Goal: Transaction & Acquisition: Purchase product/service

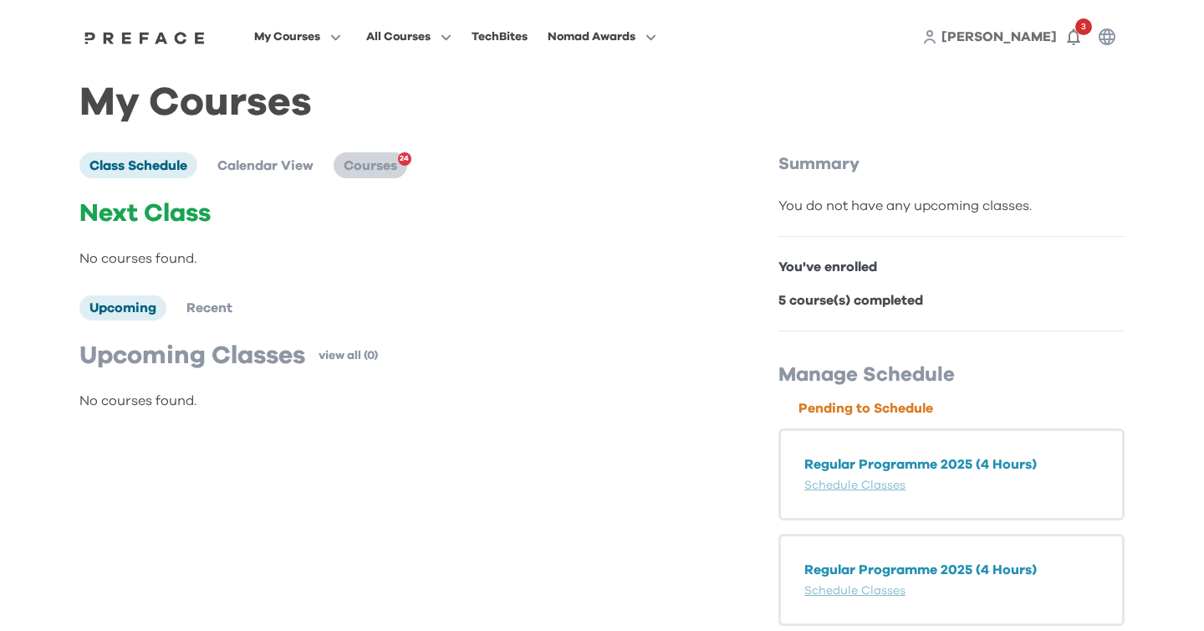
click at [388, 167] on span "Courses" at bounding box center [371, 165] width 54 height 13
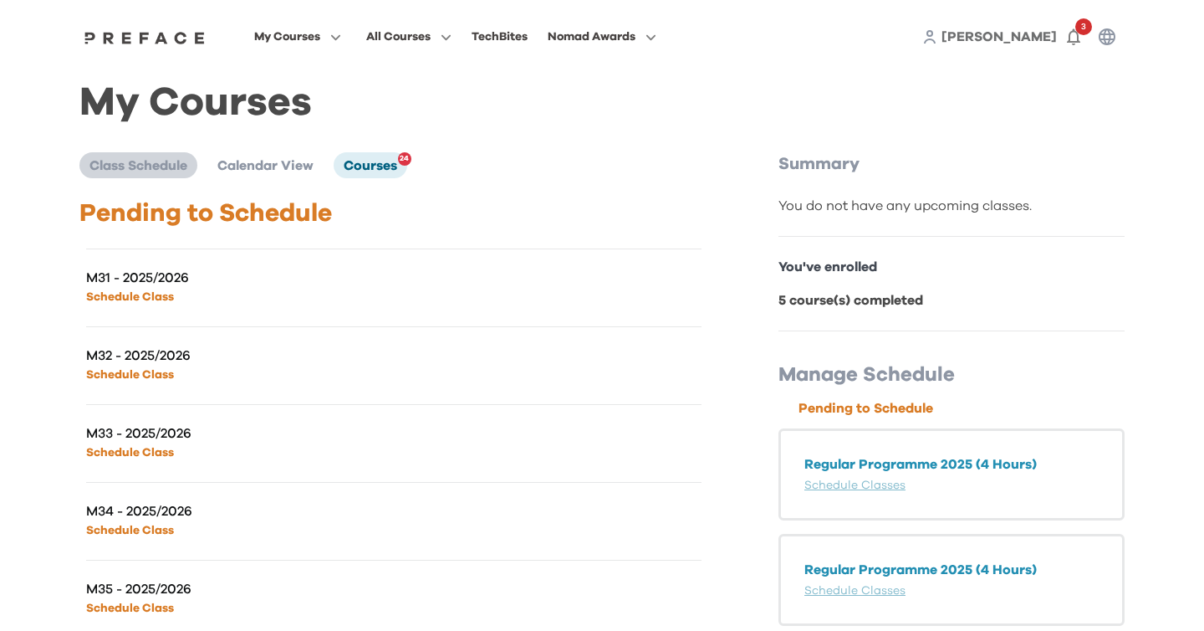
click at [108, 174] on li "Class Schedule" at bounding box center [138, 164] width 118 height 25
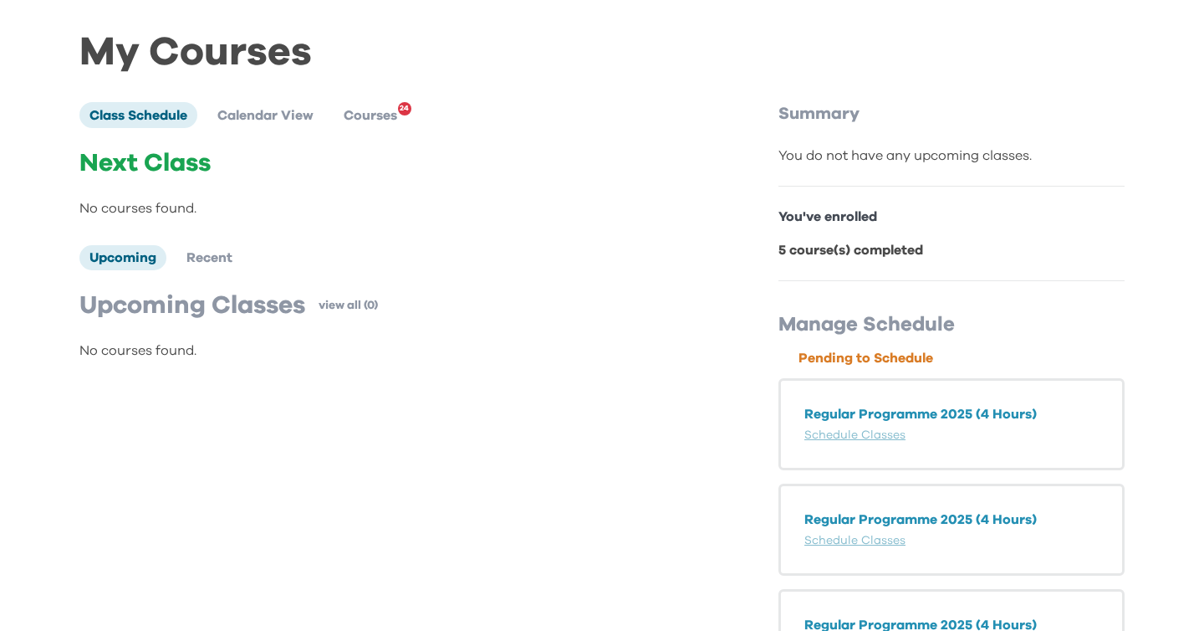
scroll to position [54, 0]
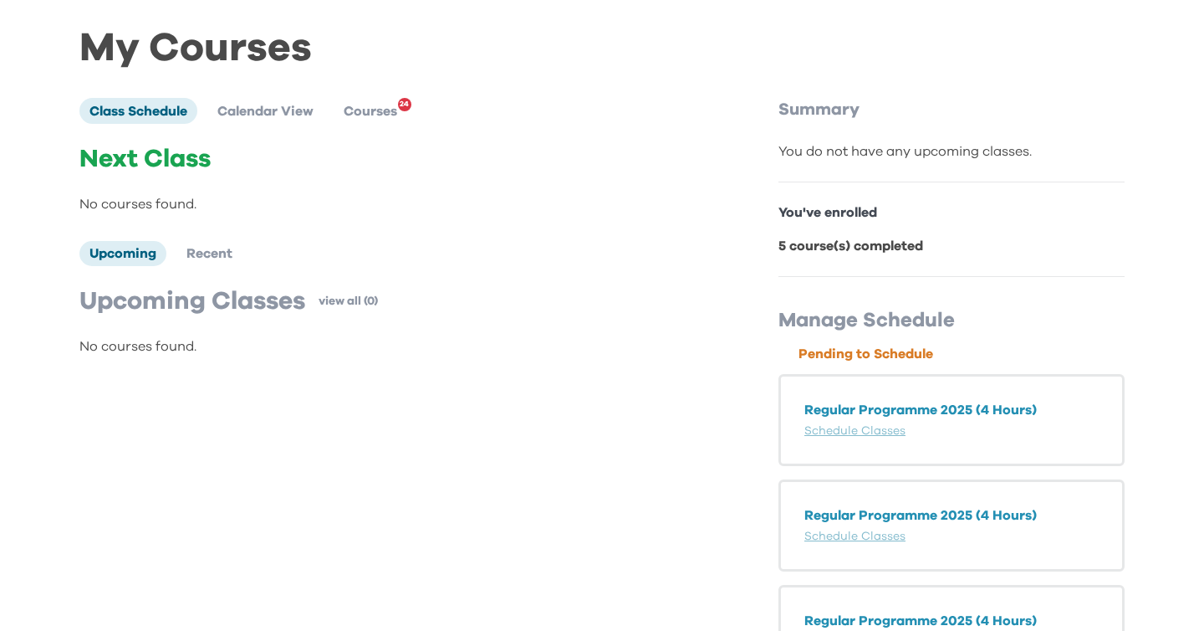
click at [831, 235] on div "You've enrolled 5 course(s) completed" at bounding box center [952, 229] width 346 height 94
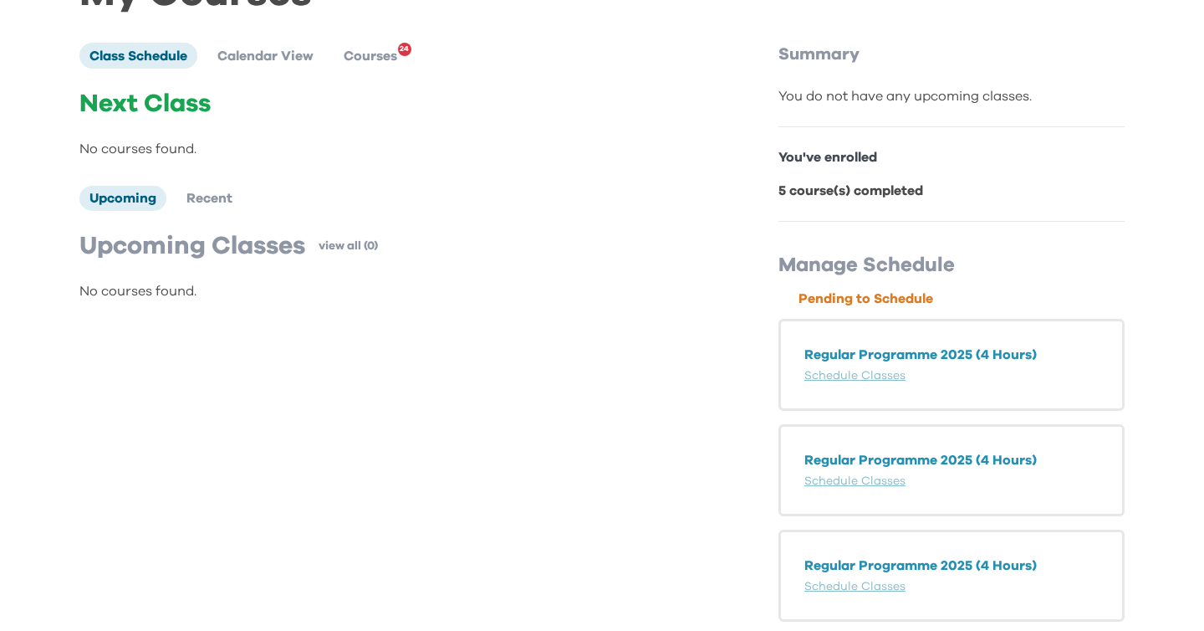
scroll to position [112, 0]
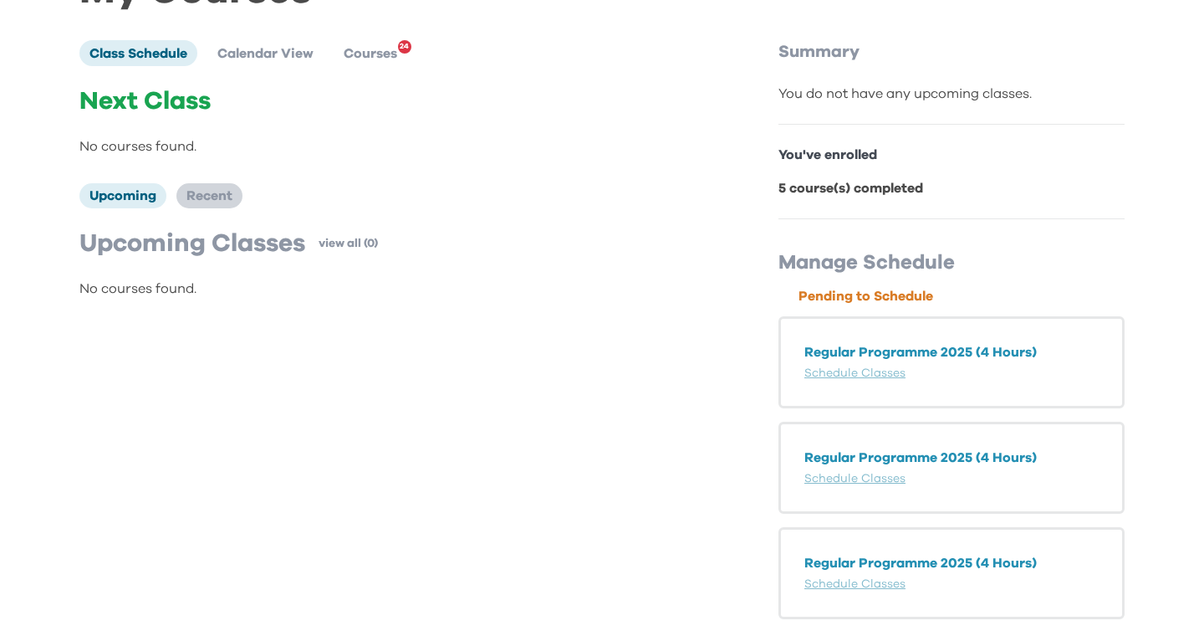
click at [193, 197] on span "Recent" at bounding box center [209, 195] width 46 height 13
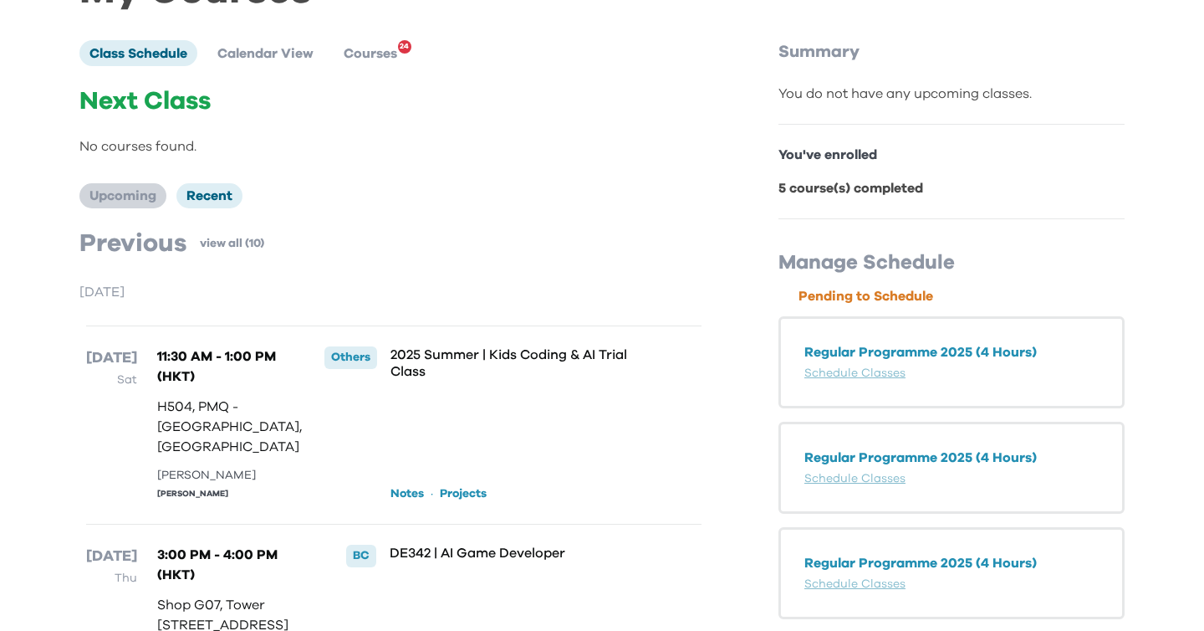
click at [154, 197] on span "Upcoming" at bounding box center [122, 195] width 67 height 13
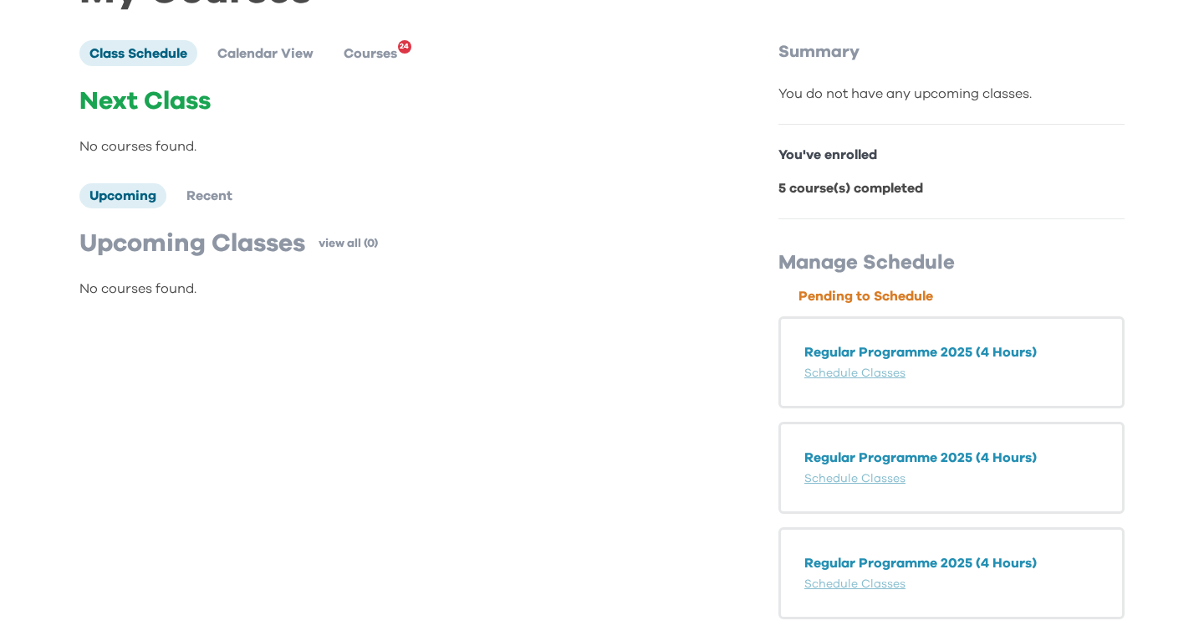
click at [417, 49] on ul "Class Schedule Calendar View Courses 24" at bounding box center [248, 52] width 338 height 25
click at [395, 49] on span "Courses" at bounding box center [371, 53] width 54 height 13
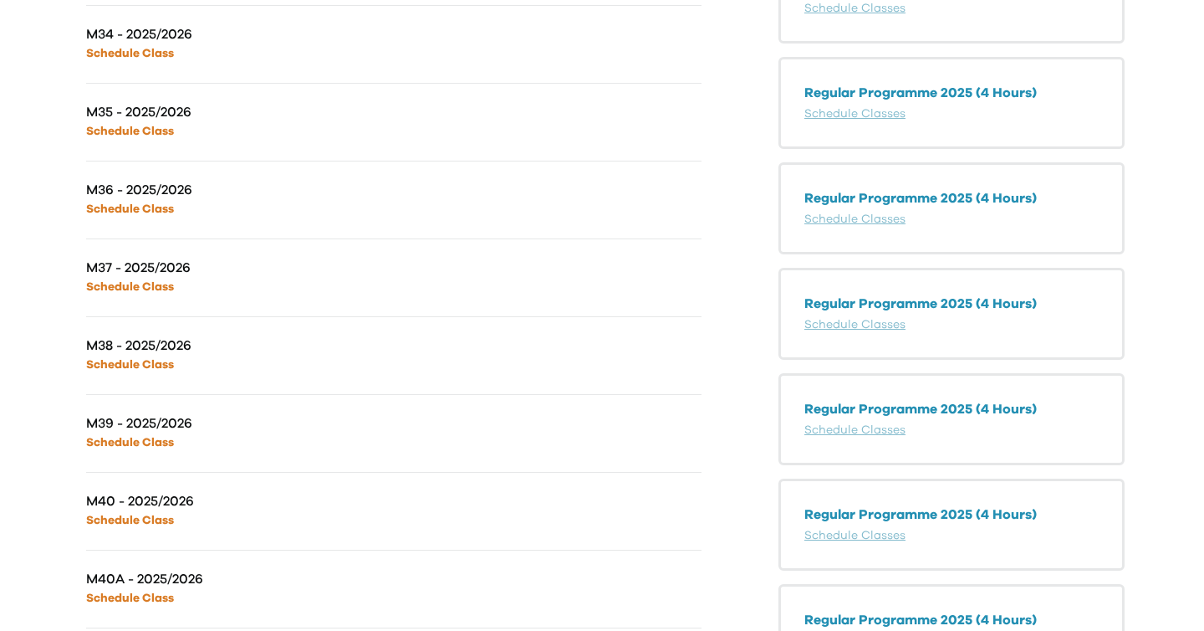
scroll to position [0, 0]
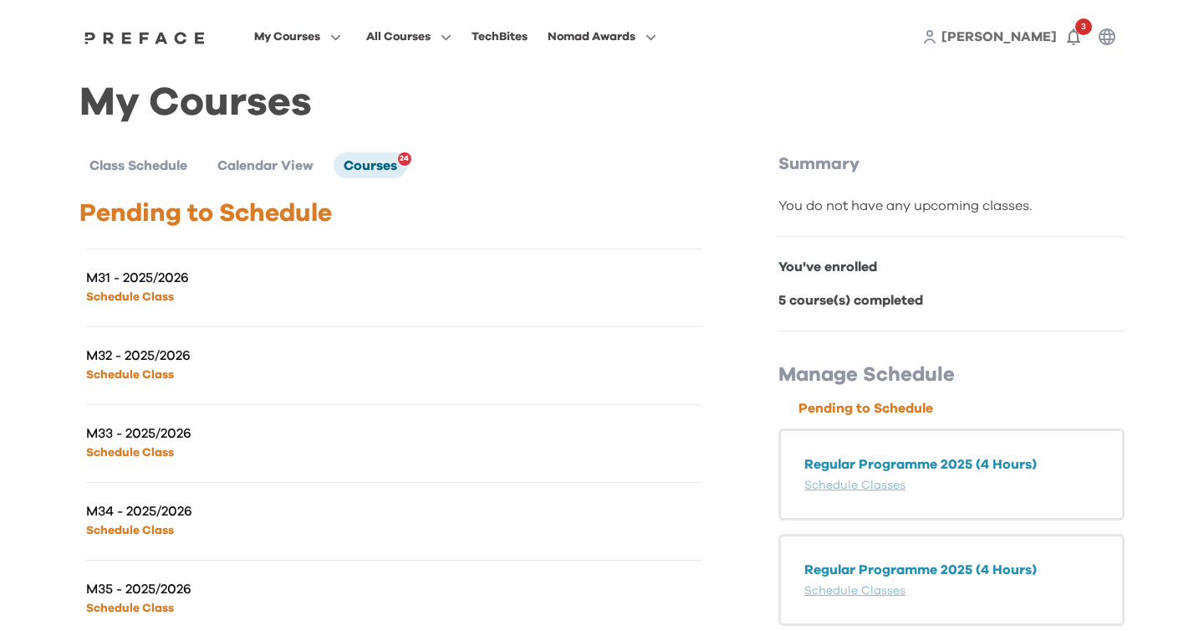
click at [565, 177] on div "Class Schedule Calendar View Courses 24" at bounding box center [393, 164] width 629 height 25
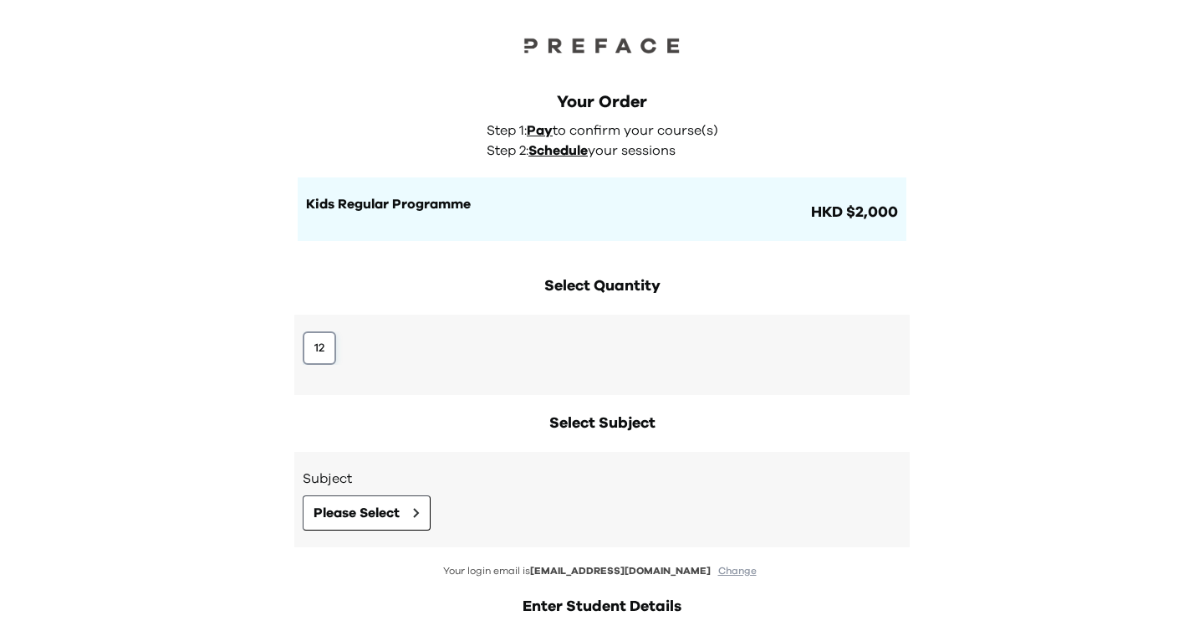
click at [319, 350] on button "12" at bounding box center [319, 347] width 33 height 33
click at [341, 514] on span "Please Select" at bounding box center [357, 513] width 86 height 20
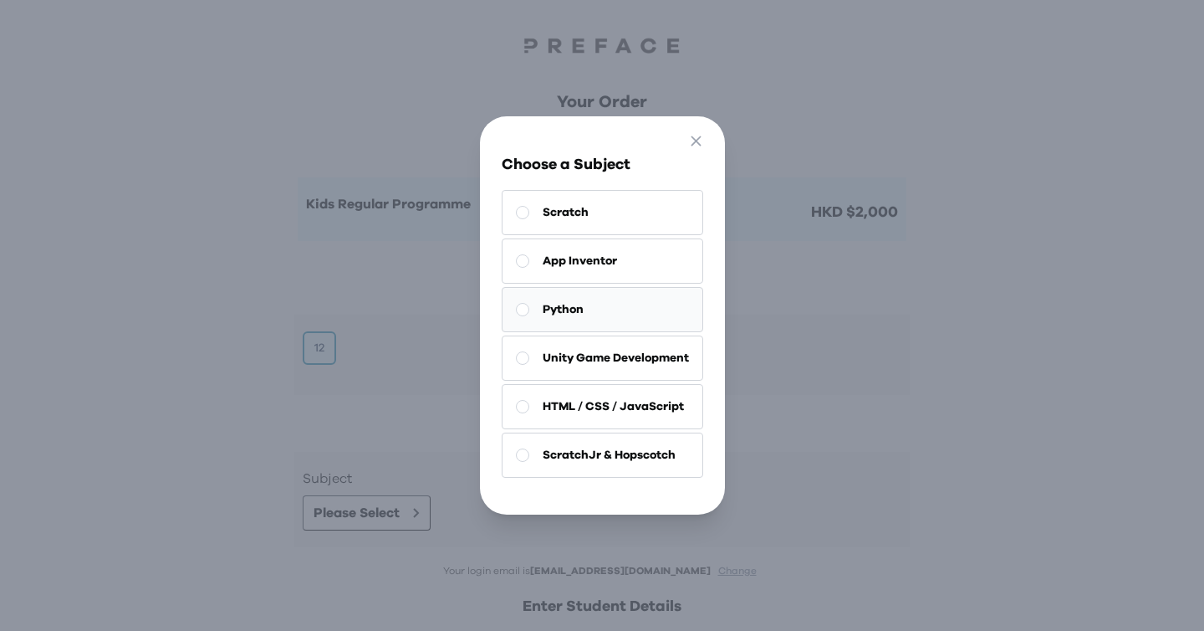
click at [581, 304] on span "Python" at bounding box center [563, 309] width 41 height 17
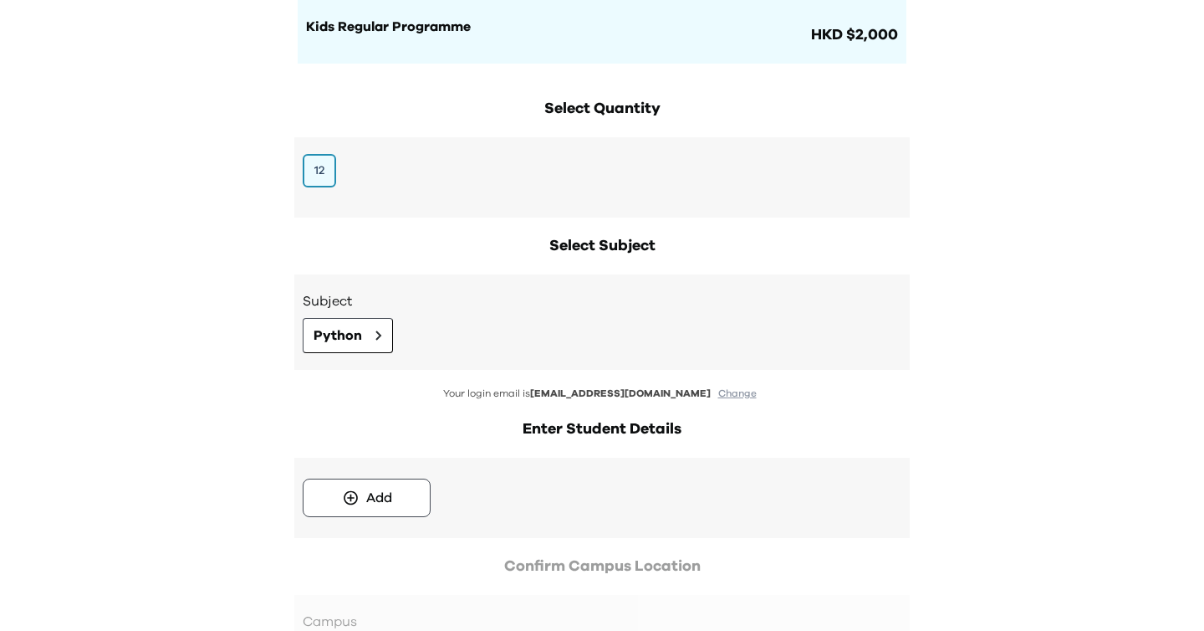
scroll to position [365, 0]
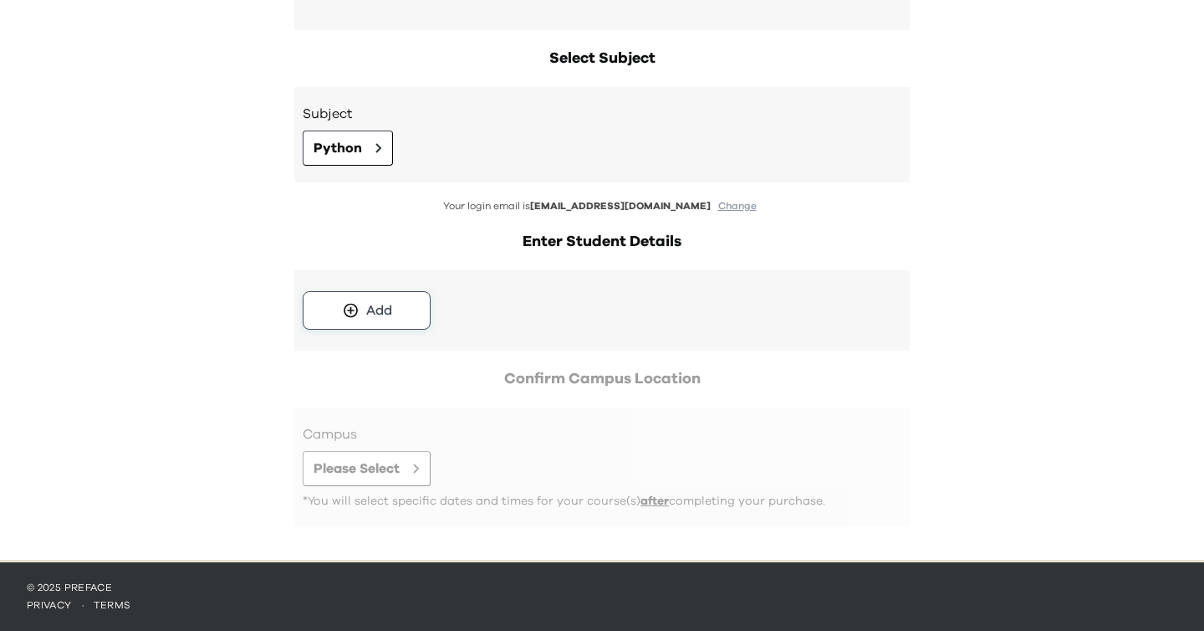
click at [405, 314] on button "Add" at bounding box center [367, 310] width 128 height 38
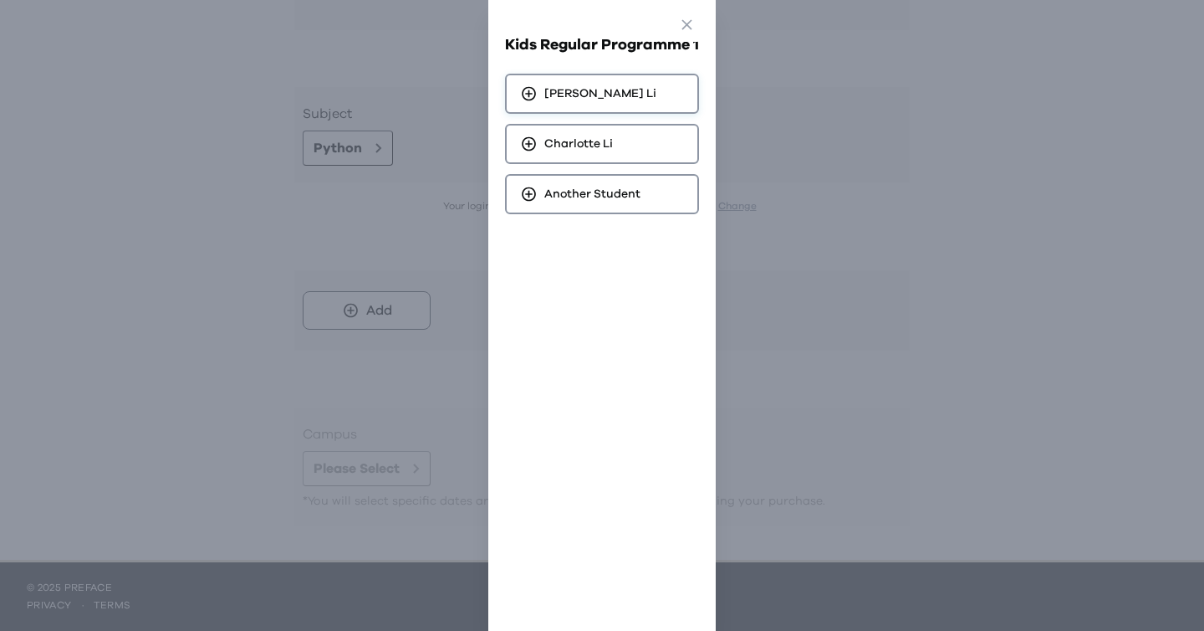
click at [615, 94] on div "Clayton Li" at bounding box center [602, 94] width 194 height 40
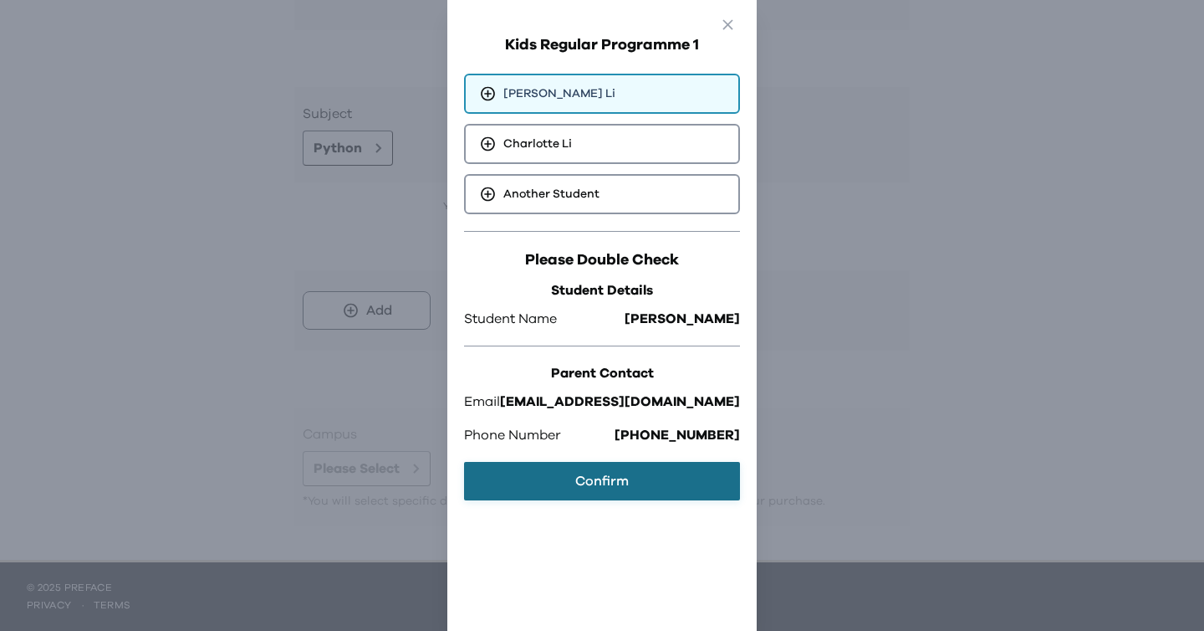
click at [578, 482] on button "Confirm" at bounding box center [602, 481] width 276 height 38
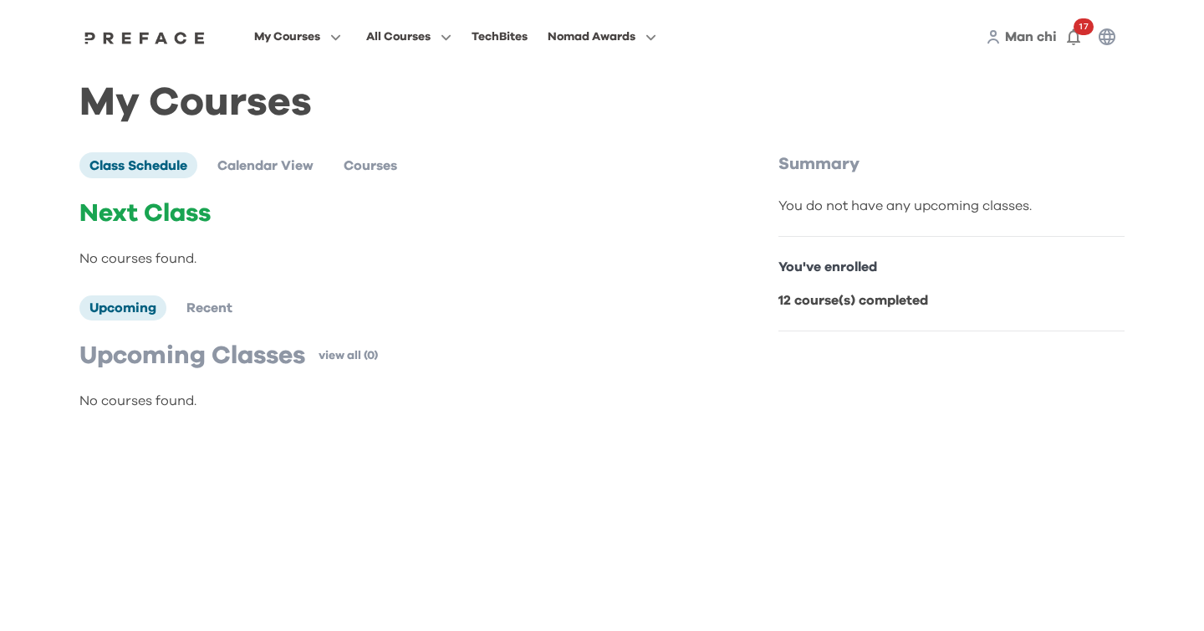
click at [804, 280] on div "You've enrolled 12 course(s) completed" at bounding box center [952, 284] width 346 height 94
click at [371, 173] on li "Courses" at bounding box center [371, 164] width 74 height 25
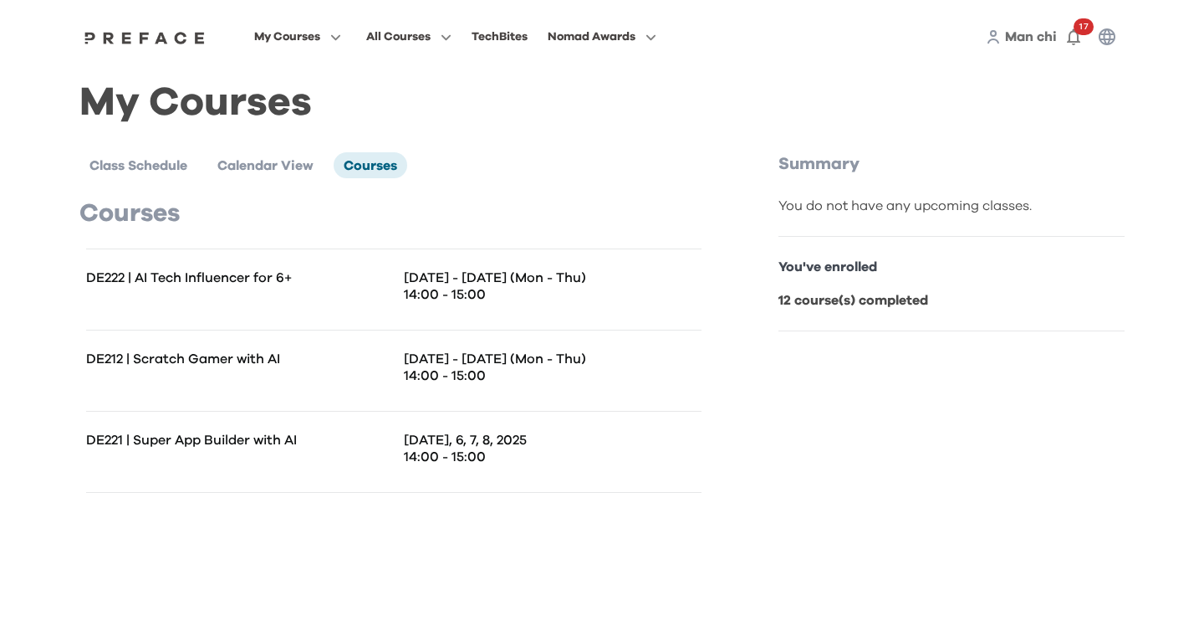
click at [120, 178] on div "Class Schedule Calendar View Courses Courses DE222 | AI Tech Influencer for 6+ …" at bounding box center [427, 322] width 696 height 340
click at [128, 168] on span "Class Schedule" at bounding box center [138, 165] width 98 height 13
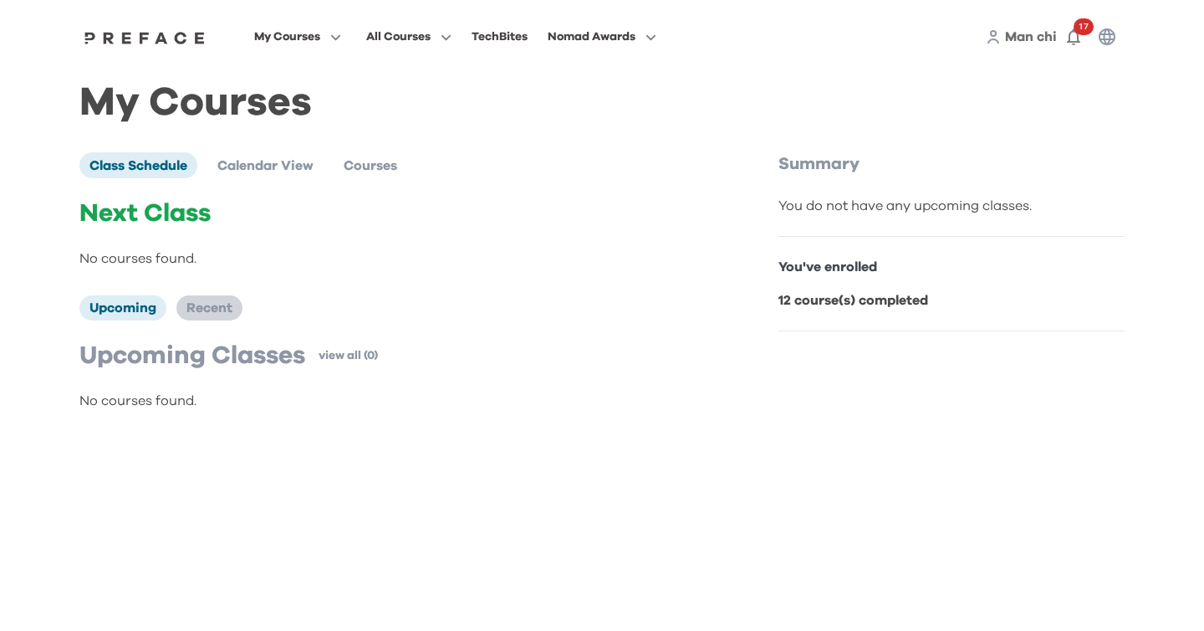
click at [193, 300] on li "Recent" at bounding box center [209, 307] width 66 height 25
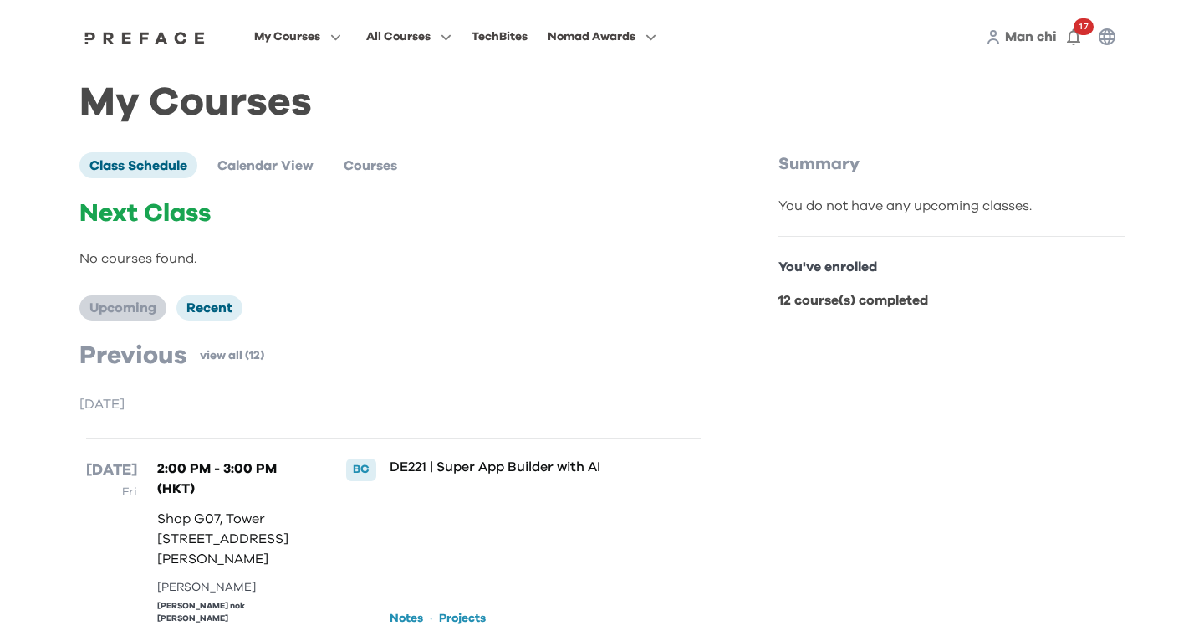
click at [127, 309] on span "Upcoming" at bounding box center [122, 307] width 67 height 13
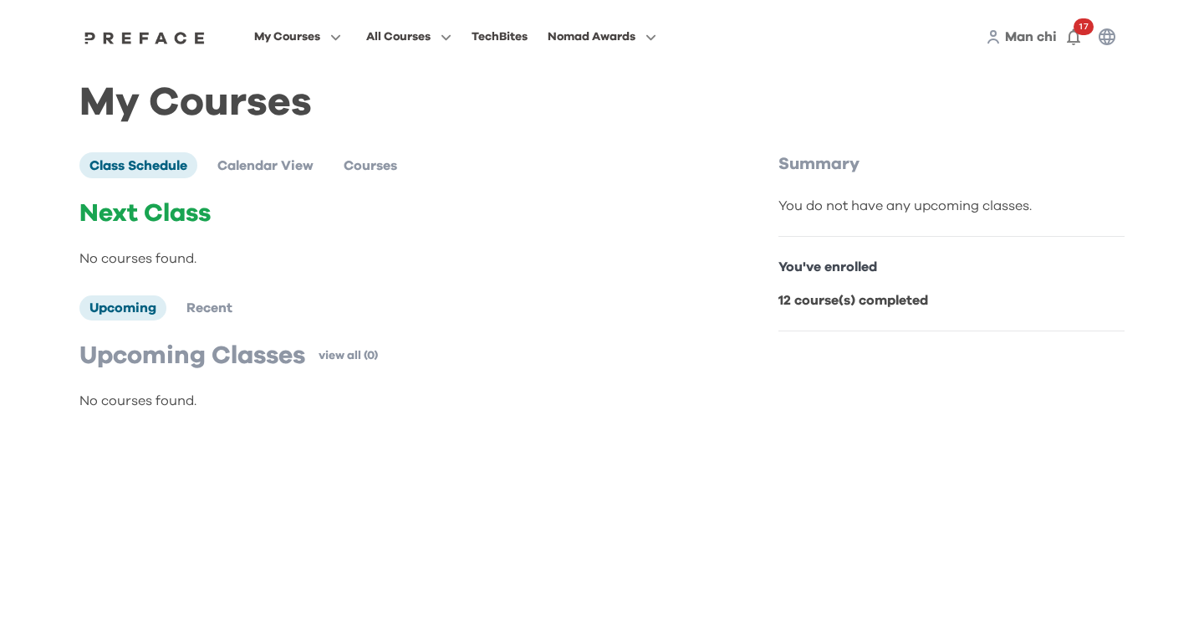
click at [814, 303] on b "12 course(s) completed" at bounding box center [854, 300] width 150 height 13
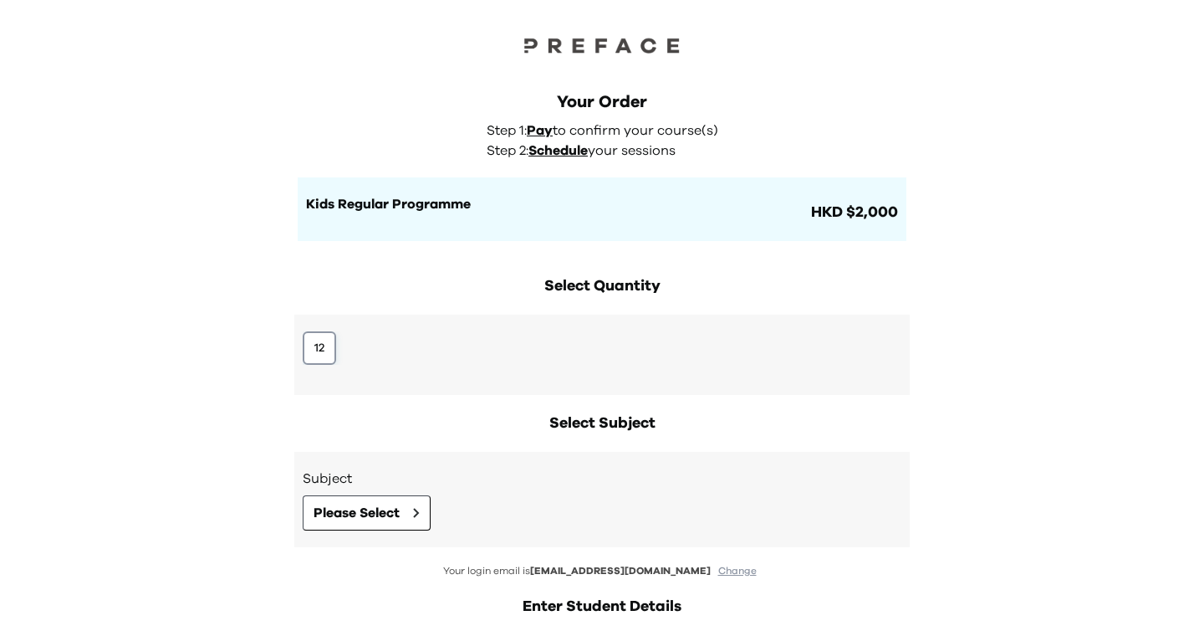
click at [334, 350] on button "12" at bounding box center [319, 347] width 33 height 33
click at [342, 494] on div "Subject Please Select" at bounding box center [602, 499] width 599 height 62
click at [342, 508] on span "Please Select" at bounding box center [357, 513] width 86 height 20
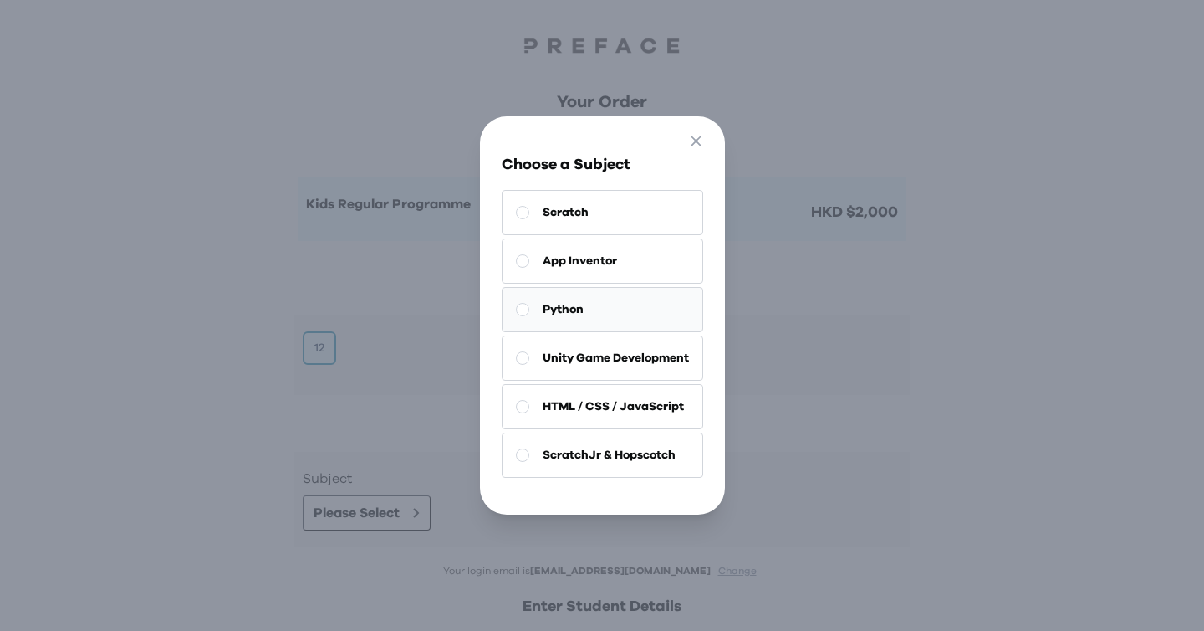
click at [565, 315] on span "Python" at bounding box center [563, 309] width 41 height 17
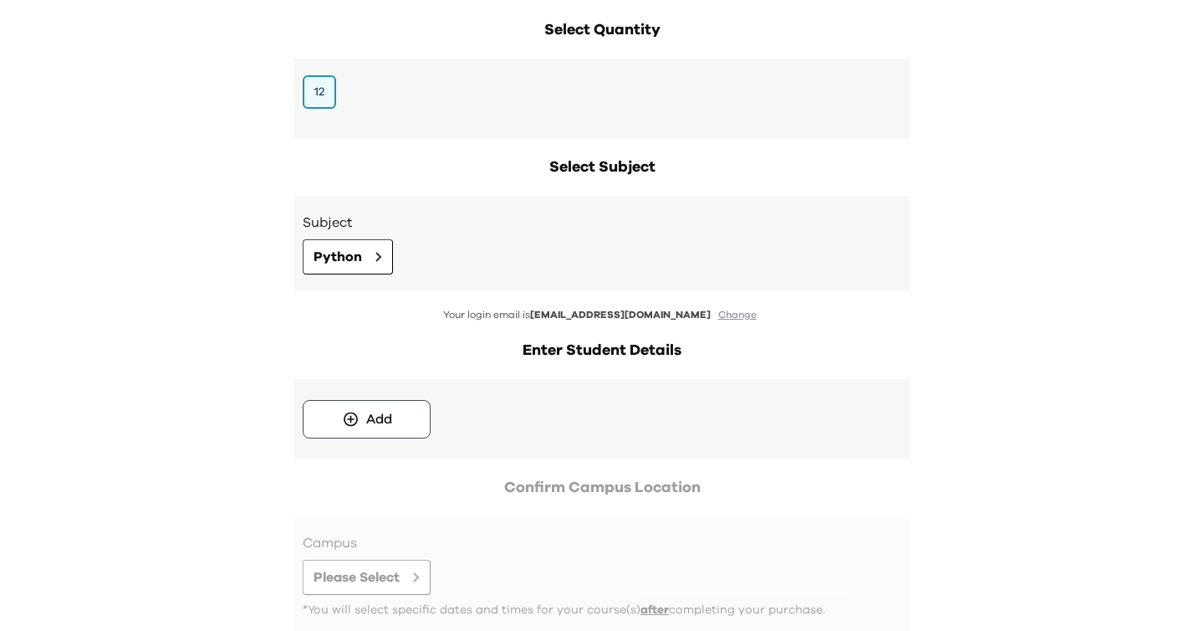
scroll to position [273, 0]
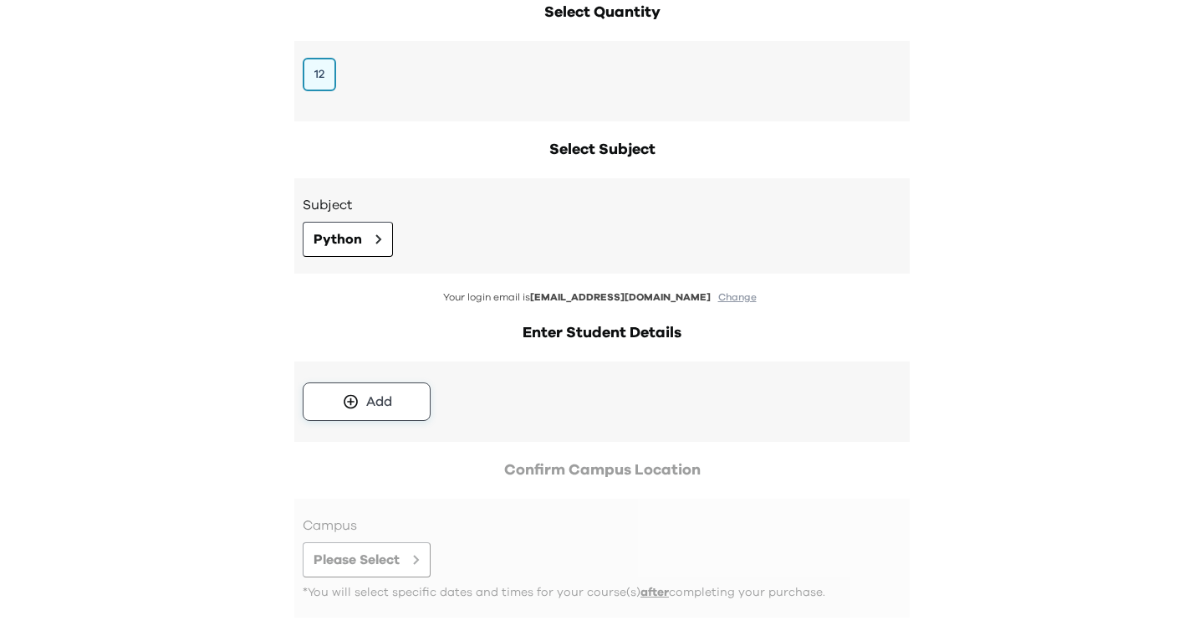
click at [397, 416] on button "Add" at bounding box center [367, 401] width 128 height 38
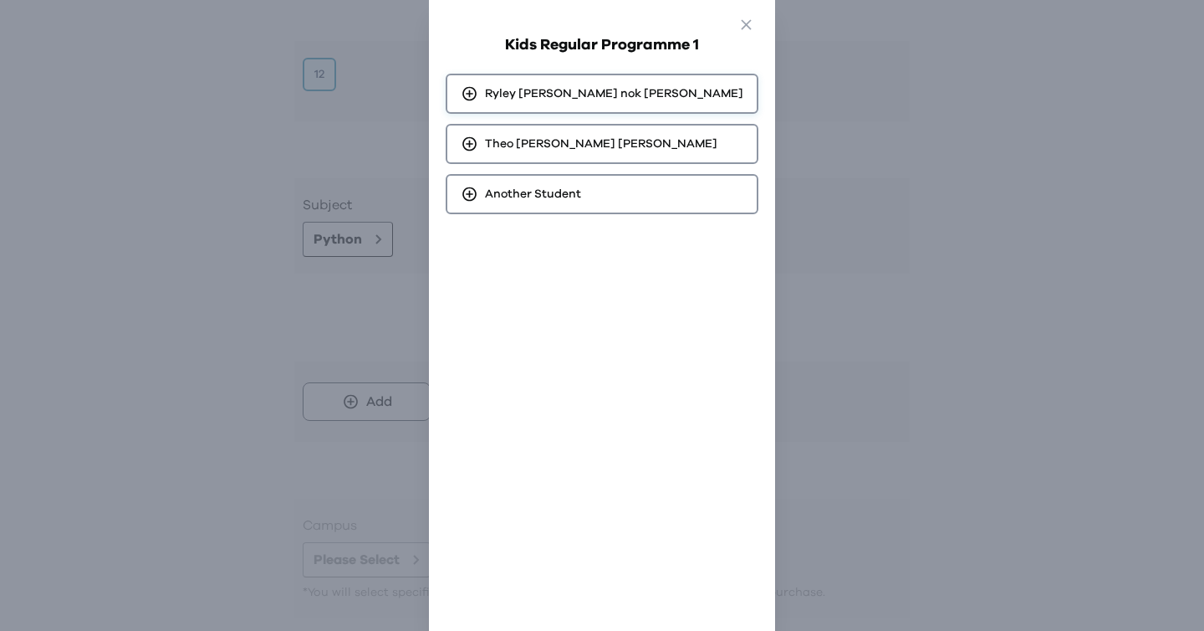
click at [625, 88] on span "Ryley Lee nok wang" at bounding box center [614, 93] width 258 height 17
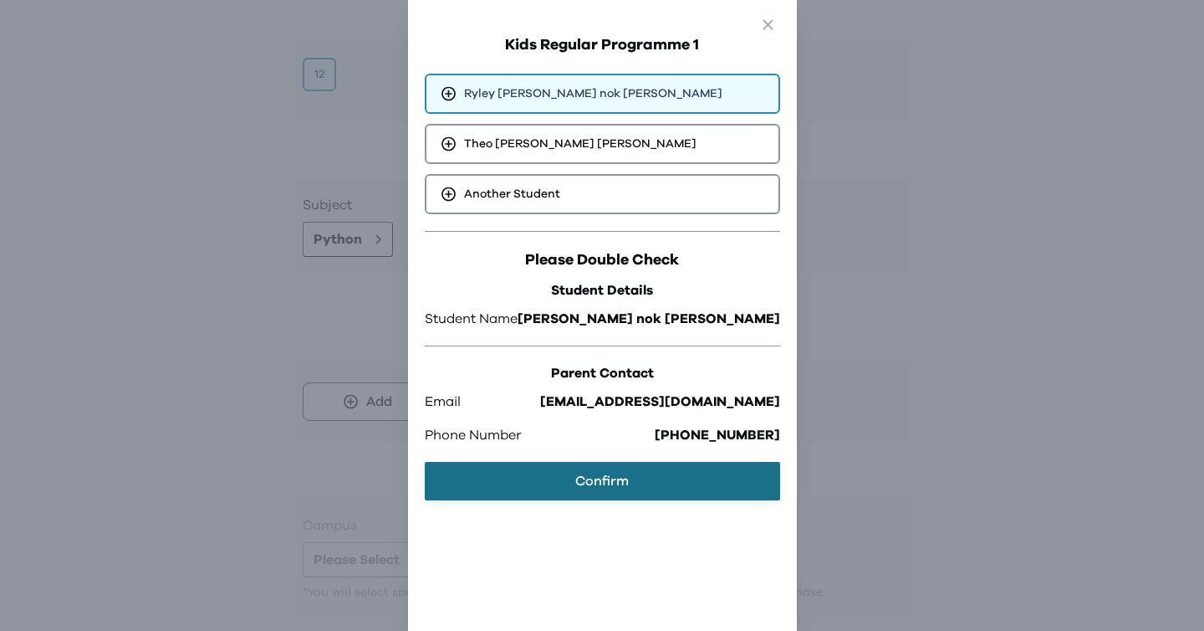
click at [603, 464] on button "Confirm" at bounding box center [602, 481] width 355 height 38
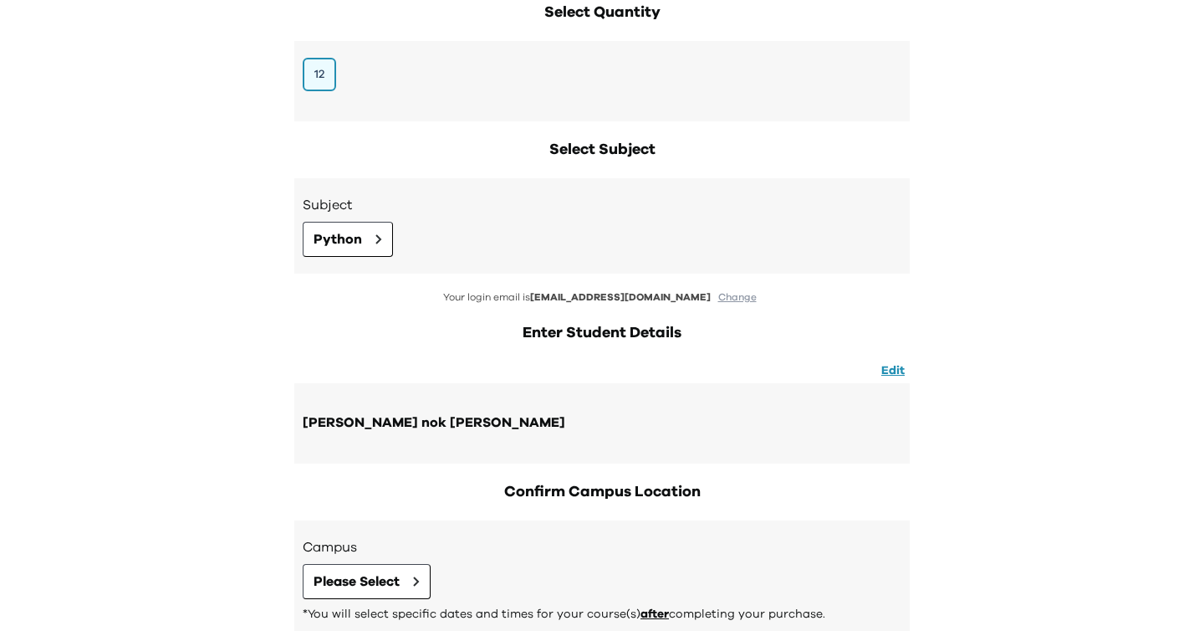
scroll to position [386, 0]
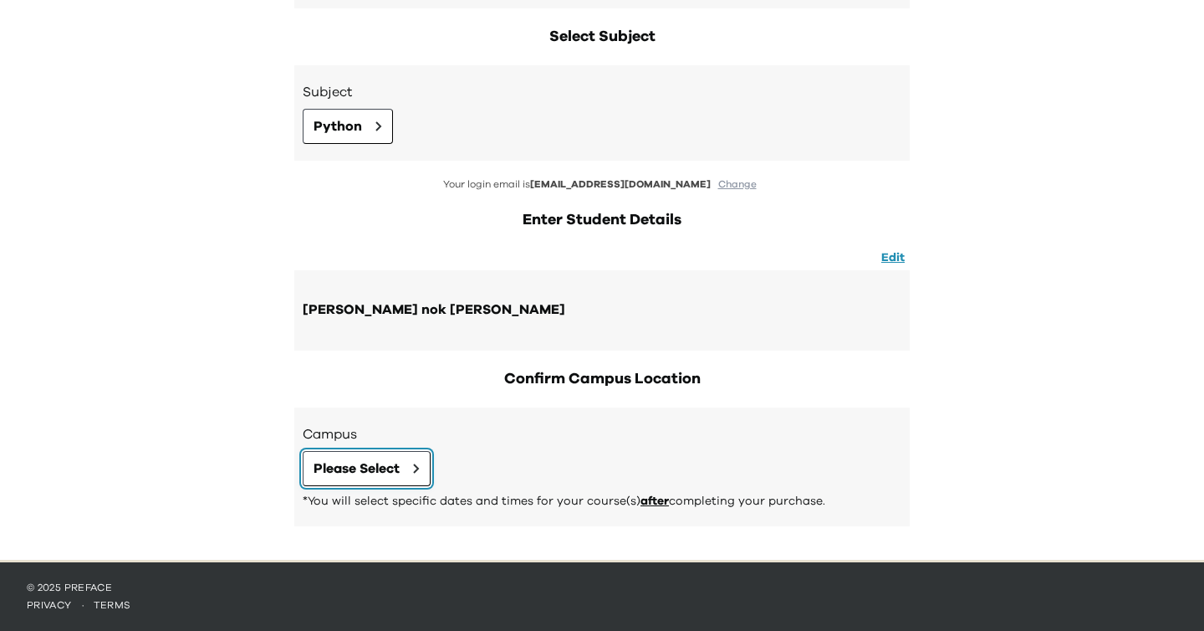
click at [385, 467] on span "Please Select" at bounding box center [357, 468] width 86 height 20
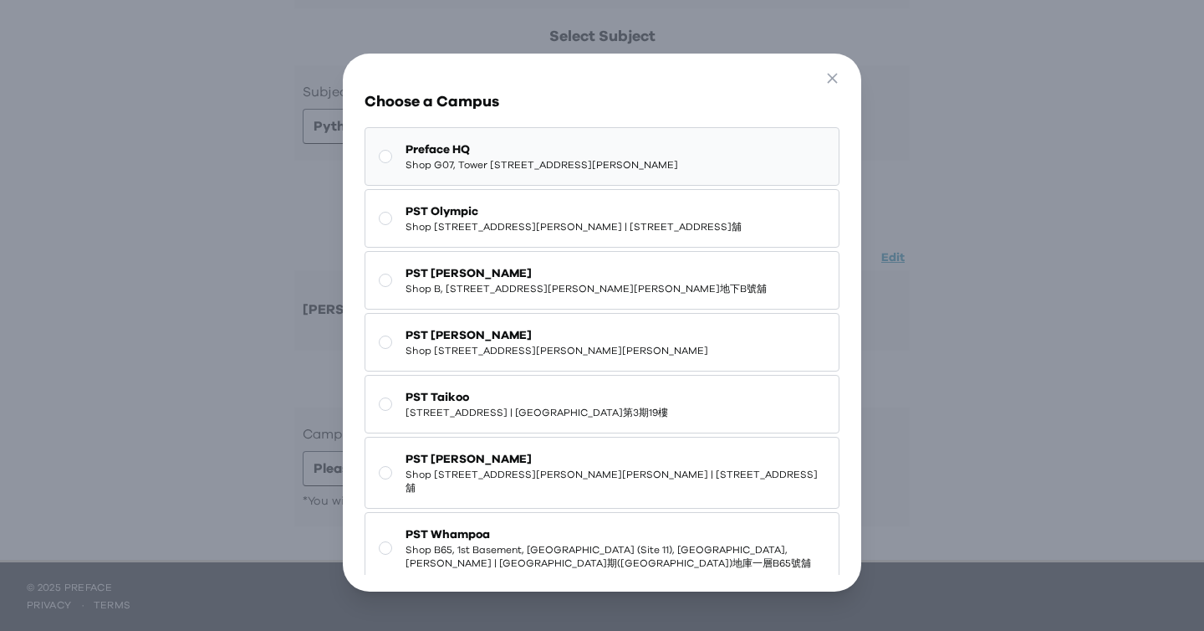
click at [585, 171] on span "Shop G07, Tower 535, 535 Jaffe Road, Causeway Bay | 銅鑼灣謝斐道535號Tower 535 地下G07號舖" at bounding box center [542, 164] width 273 height 13
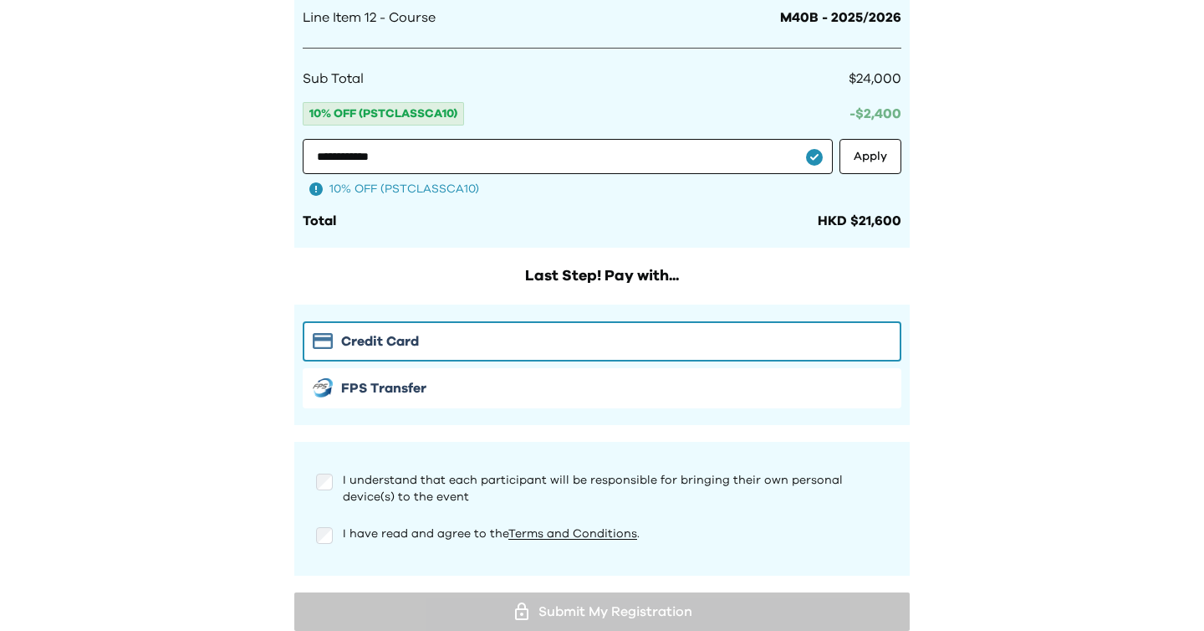
scroll to position [1512, 0]
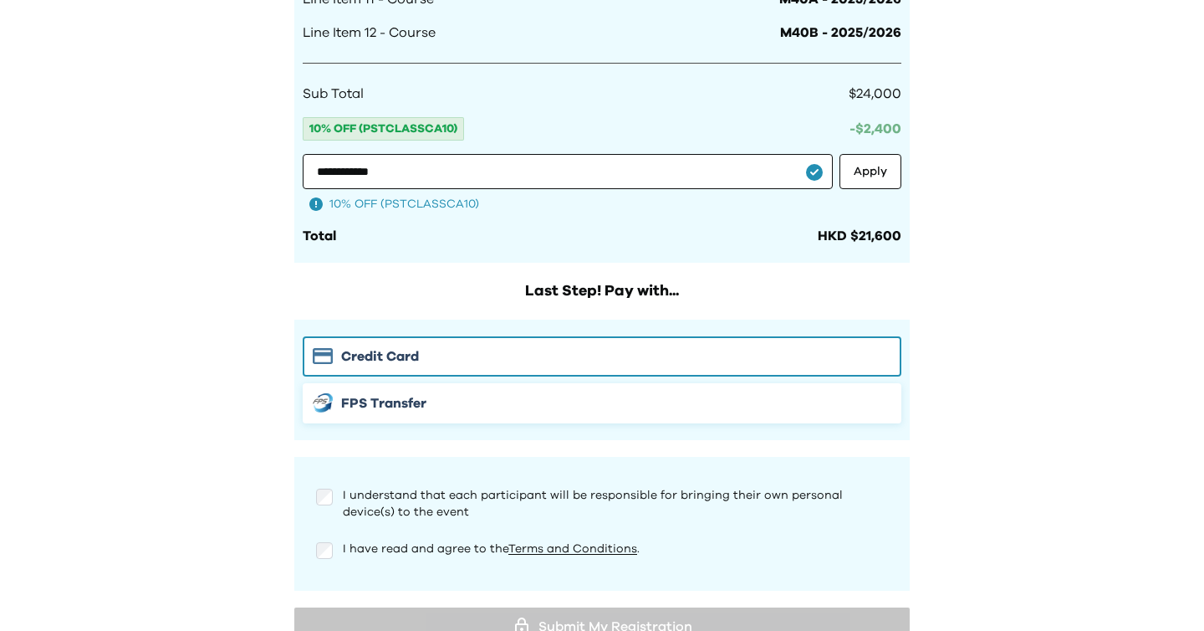
click at [692, 405] on div "FPS Transfer" at bounding box center [602, 403] width 579 height 20
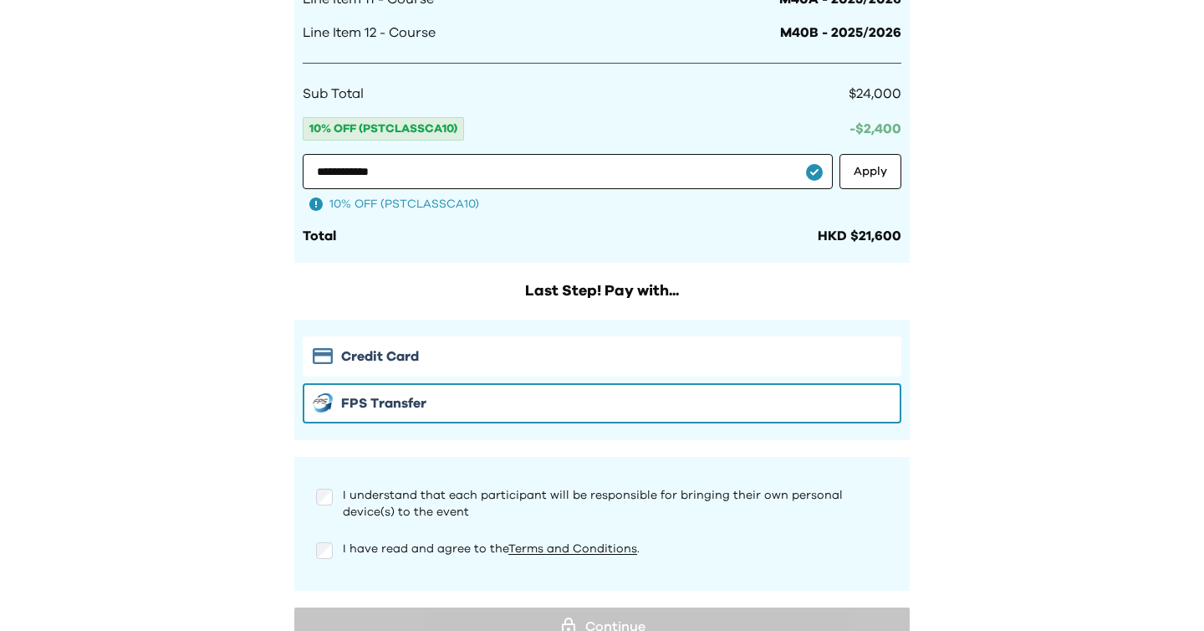
click at [327, 537] on div "I understand that each participant will be responsible for bringing their own p…" at bounding box center [602, 523] width 599 height 100
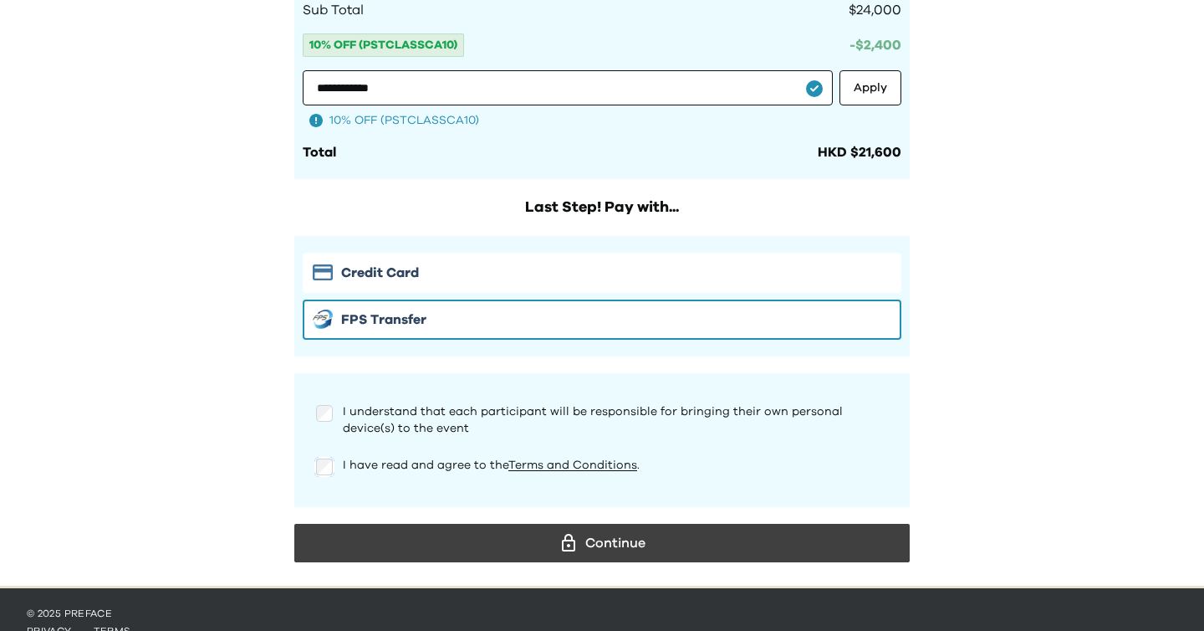
scroll to position [1621, 0]
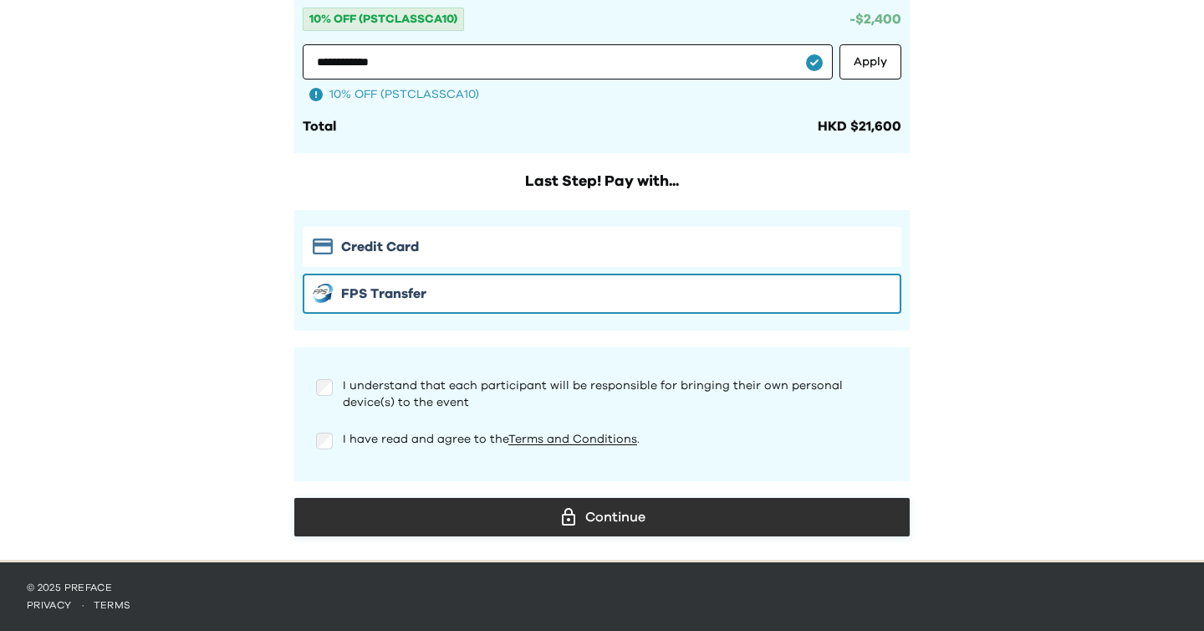
click at [565, 506] on div "Continue" at bounding box center [602, 516] width 589 height 25
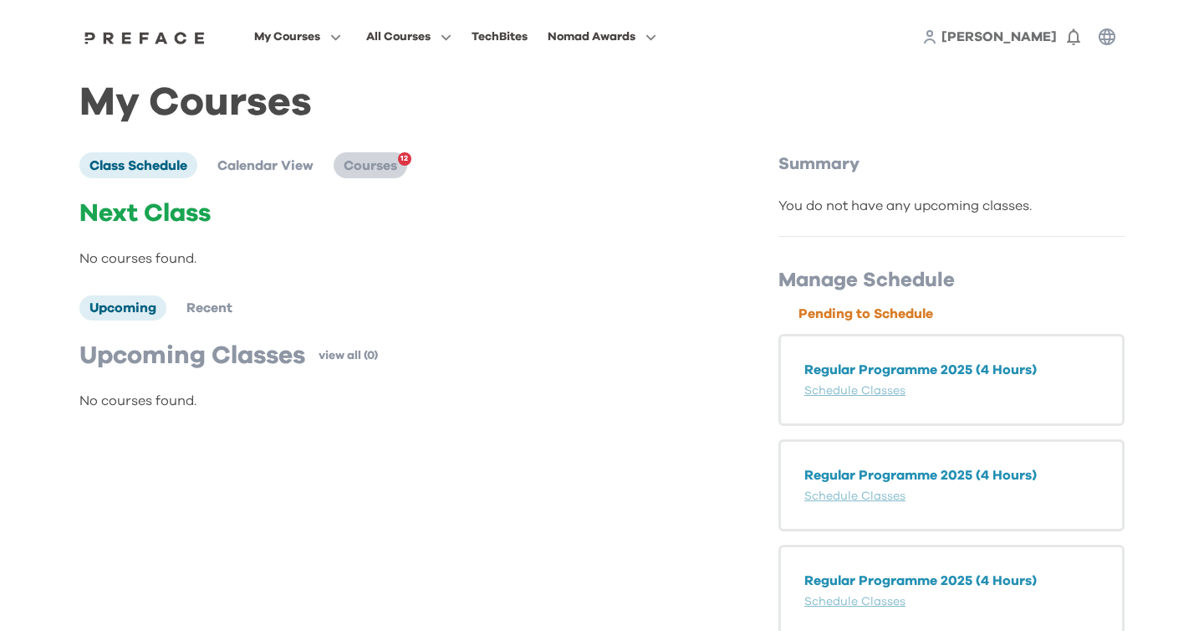
click at [392, 171] on span "Courses" at bounding box center [371, 165] width 54 height 13
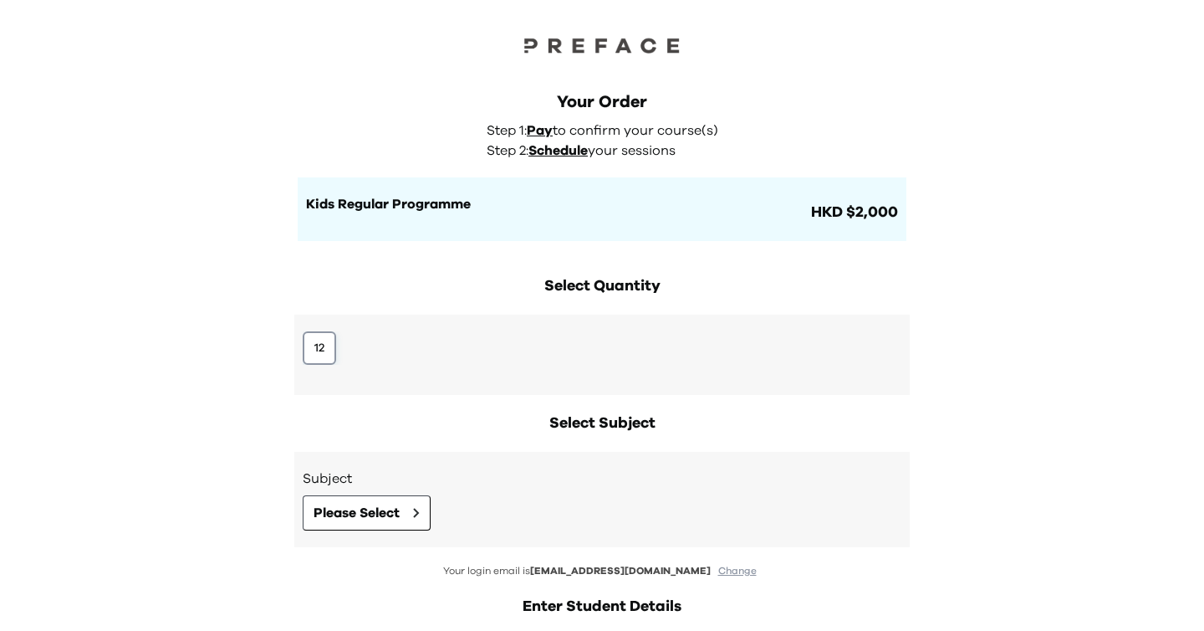
click at [314, 343] on button "12" at bounding box center [319, 347] width 33 height 33
click at [342, 477] on h3 "Subject" at bounding box center [602, 478] width 599 height 20
click at [350, 507] on span "Please Select" at bounding box center [357, 513] width 86 height 20
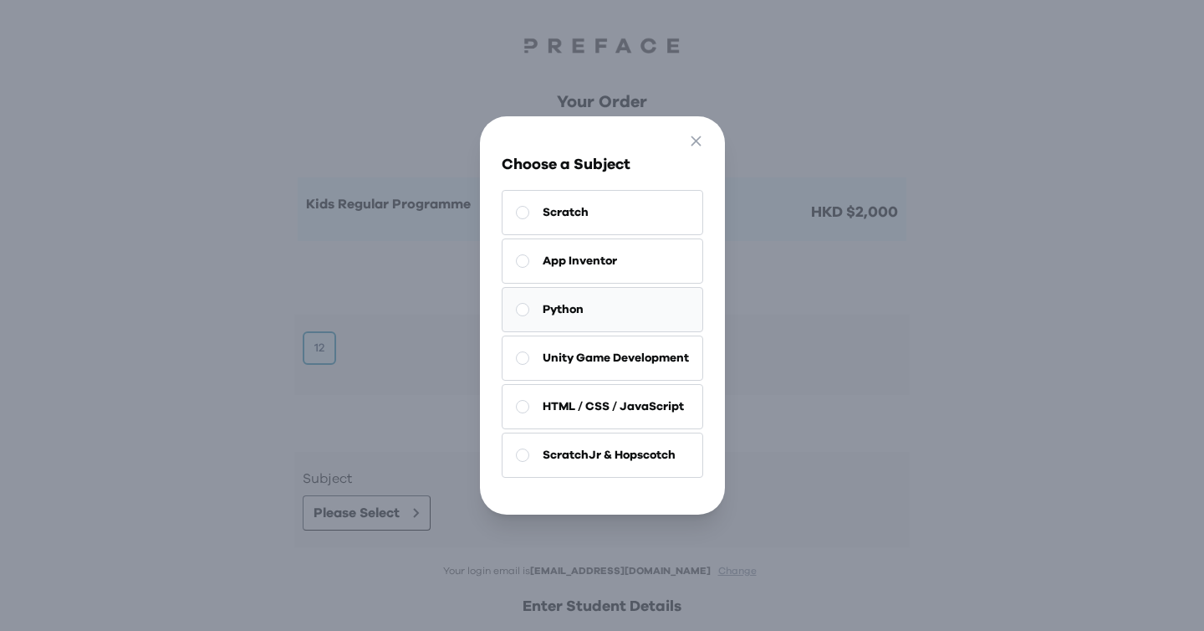
click at [632, 301] on button "Python" at bounding box center [603, 309] width 202 height 45
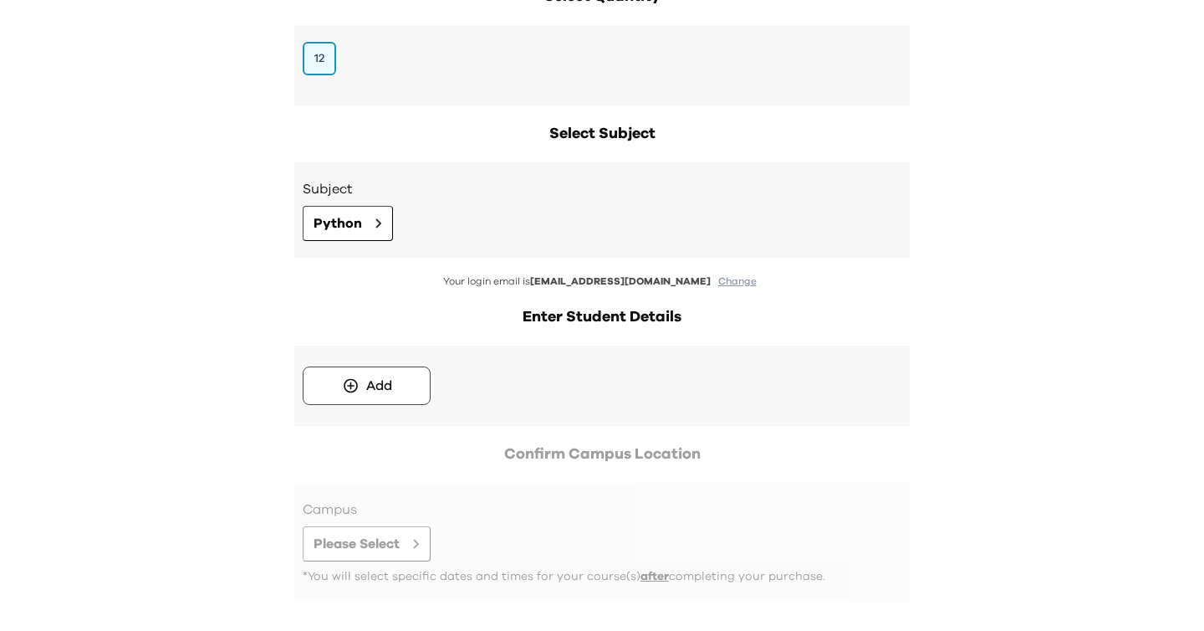
scroll to position [365, 0]
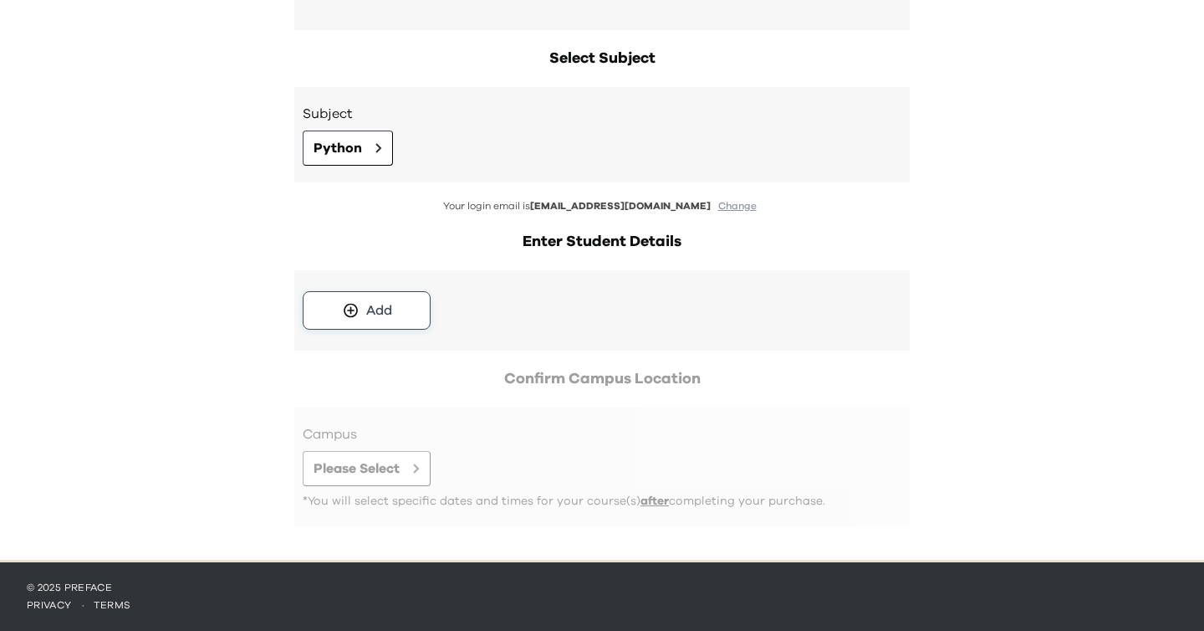
click at [372, 308] on div "Add" at bounding box center [379, 310] width 26 height 20
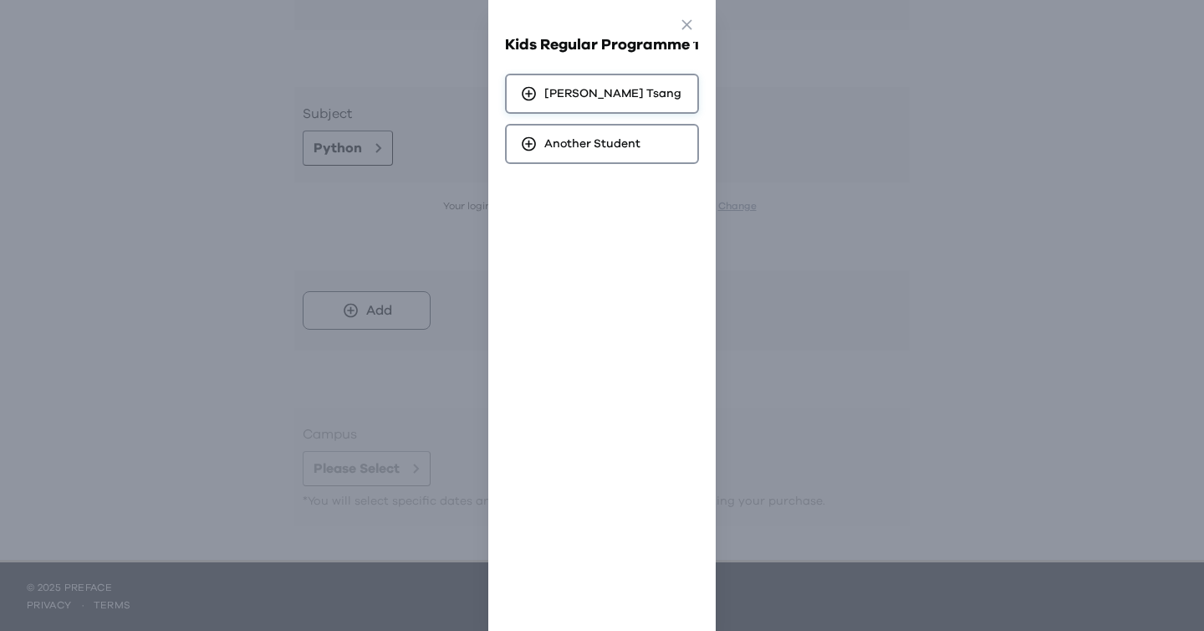
click at [610, 105] on div "Caryna Yuet Ying Tsang" at bounding box center [602, 94] width 194 height 40
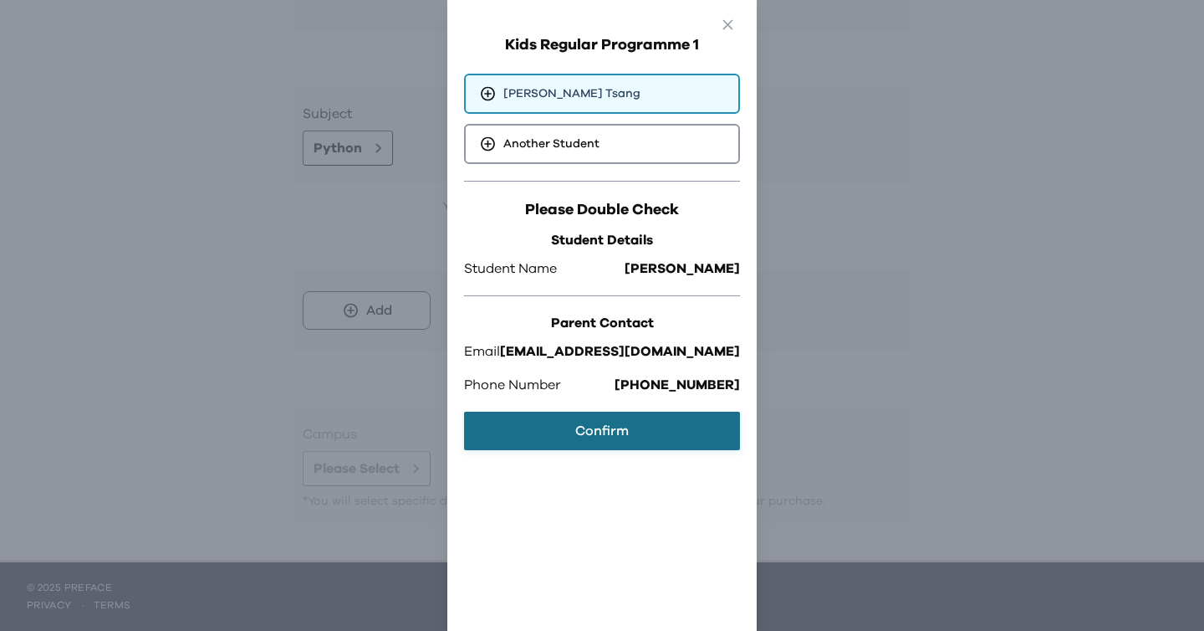
click at [572, 430] on button "Confirm" at bounding box center [602, 430] width 276 height 38
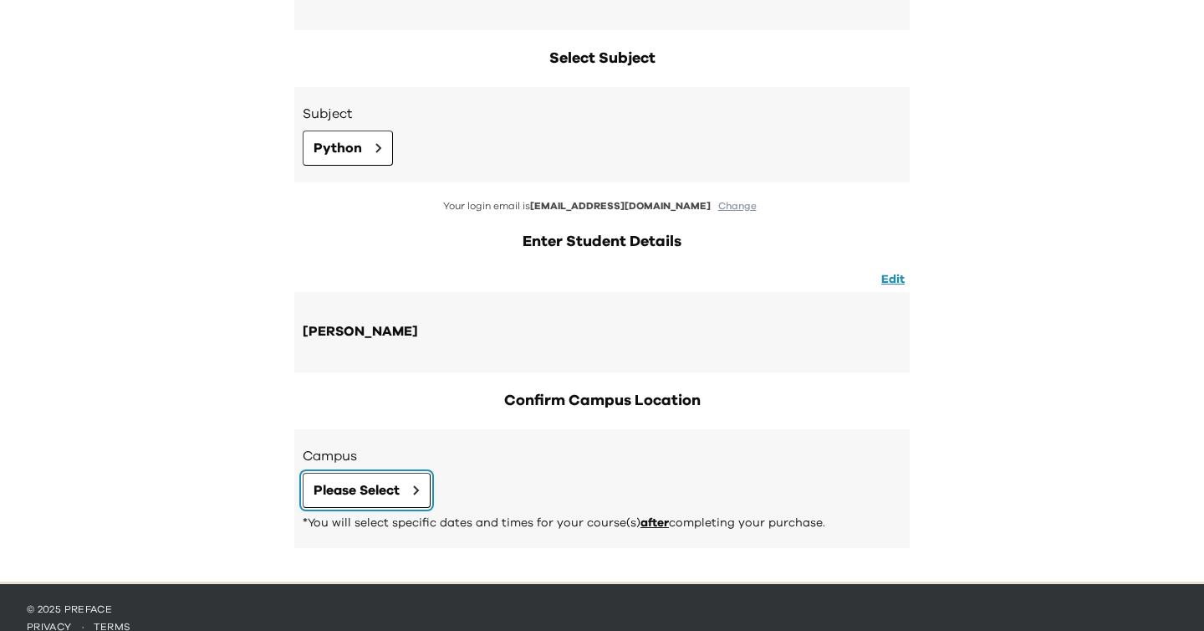
click at [338, 489] on span "Please Select" at bounding box center [357, 490] width 86 height 20
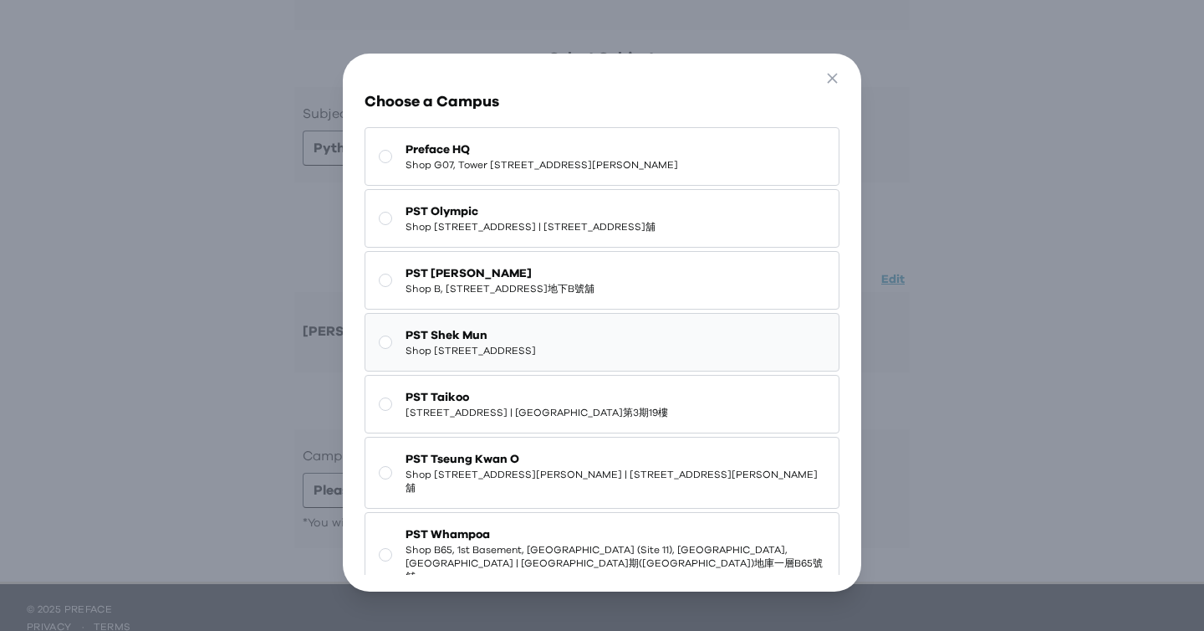
click at [536, 357] on span "Shop [STREET_ADDRESS]" at bounding box center [471, 350] width 130 height 13
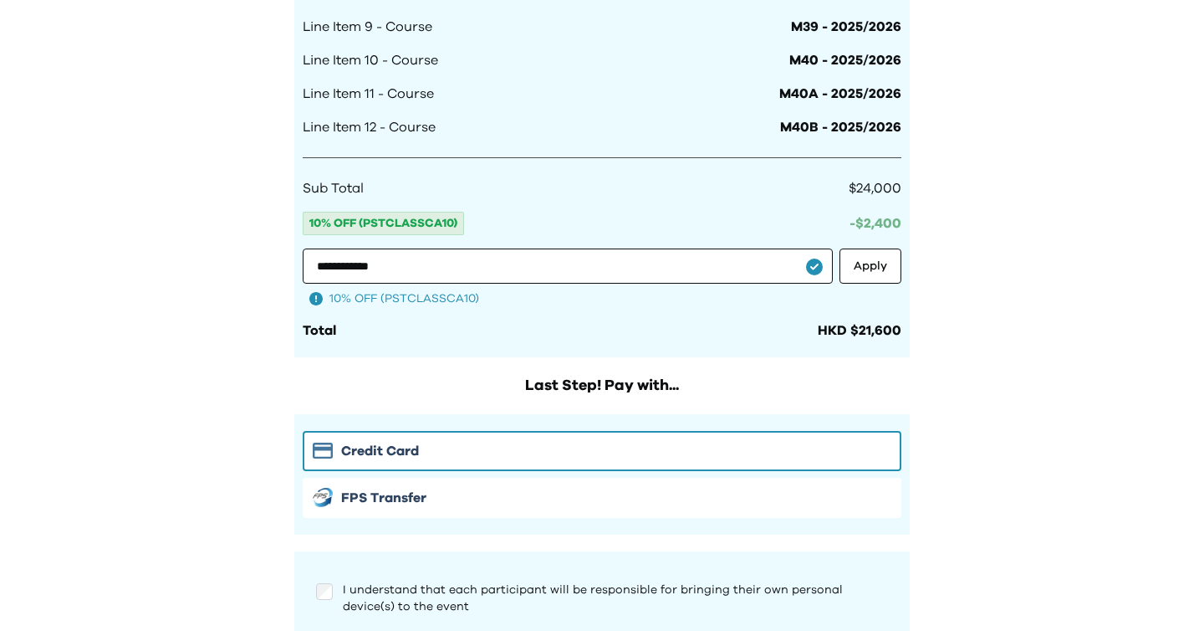
scroll to position [1420, 0]
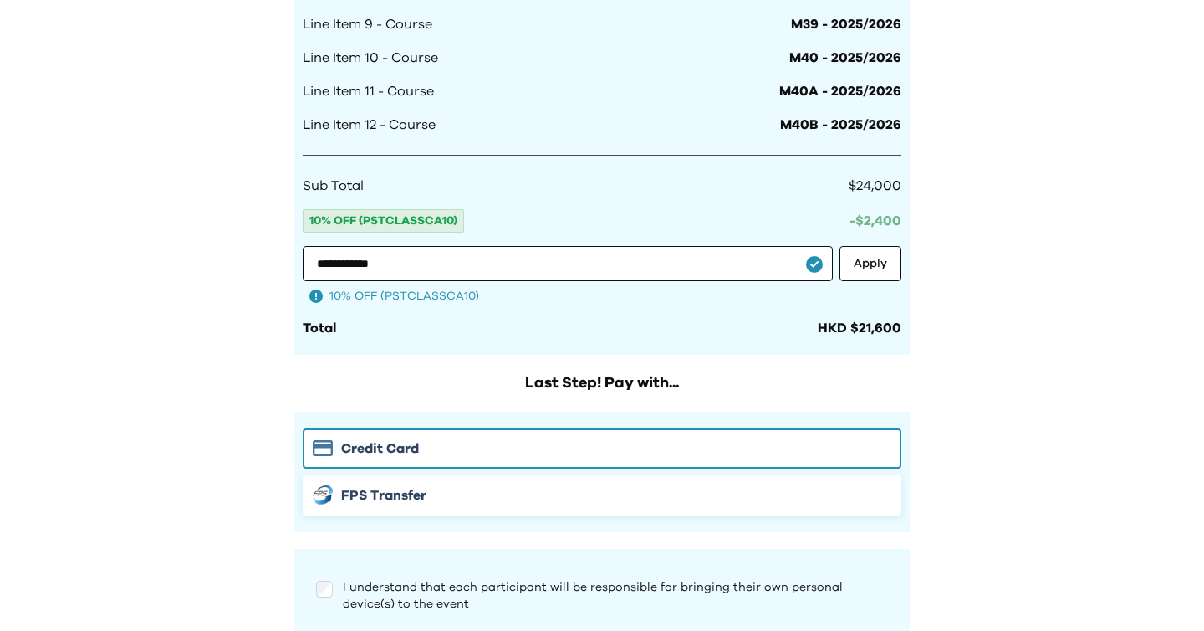
click at [577, 482] on button "FPS Transfer" at bounding box center [602, 495] width 599 height 40
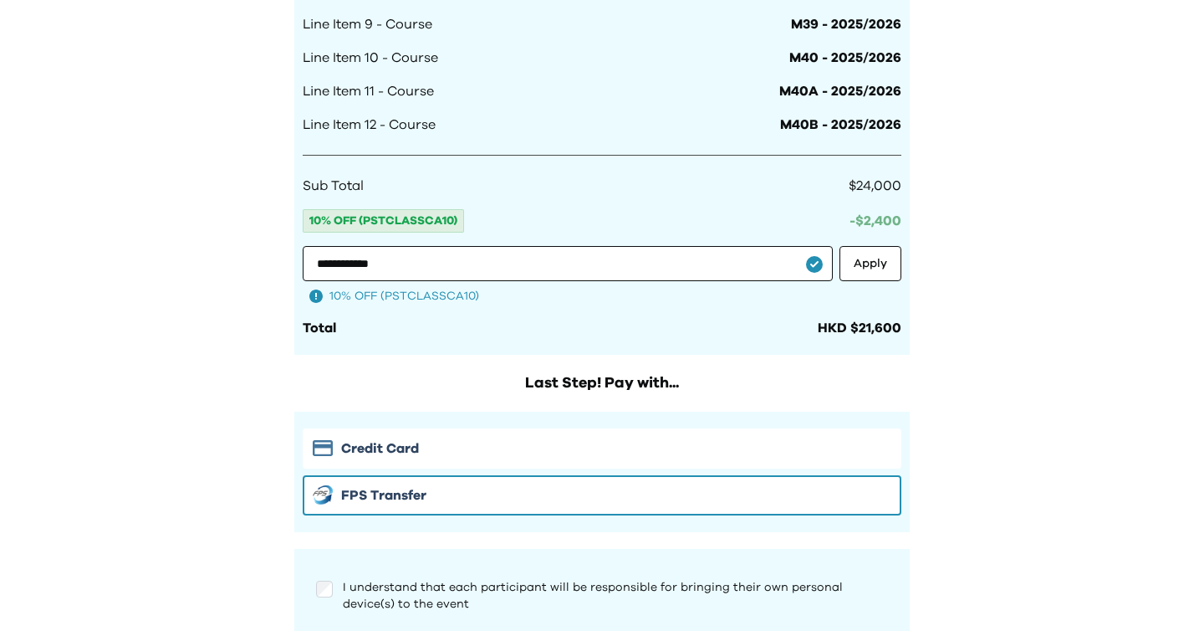
scroll to position [1541, 0]
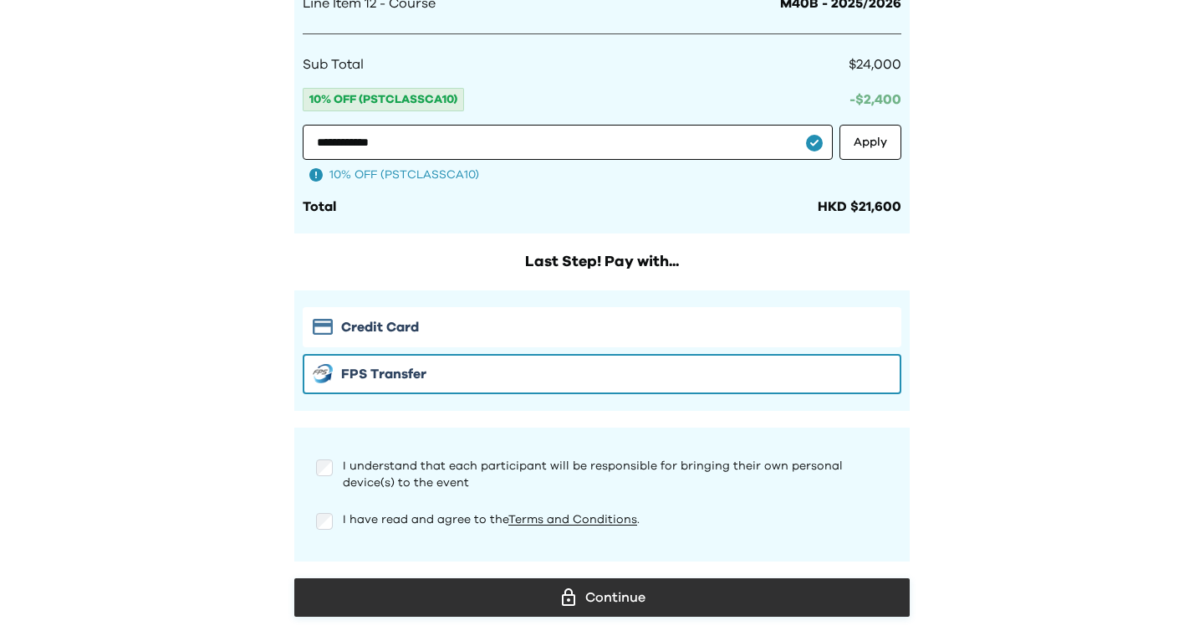
click at [406, 600] on div "Continue" at bounding box center [602, 597] width 589 height 25
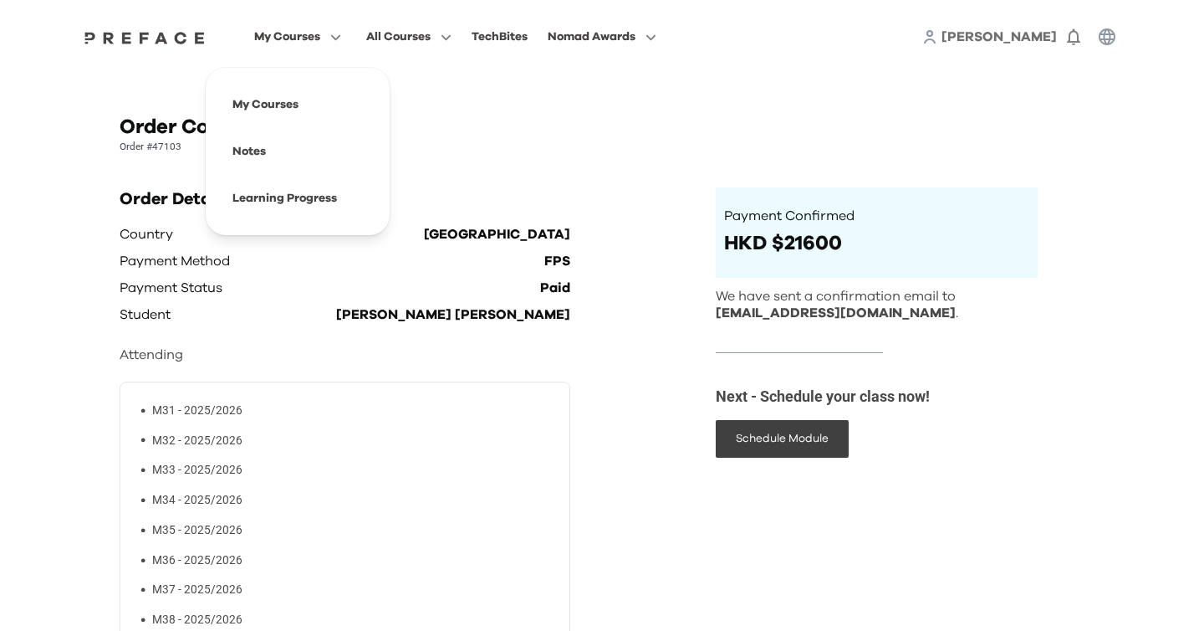
click at [299, 32] on span "My Courses" at bounding box center [287, 37] width 66 height 20
click at [274, 113] on span at bounding box center [297, 104] width 157 height 47
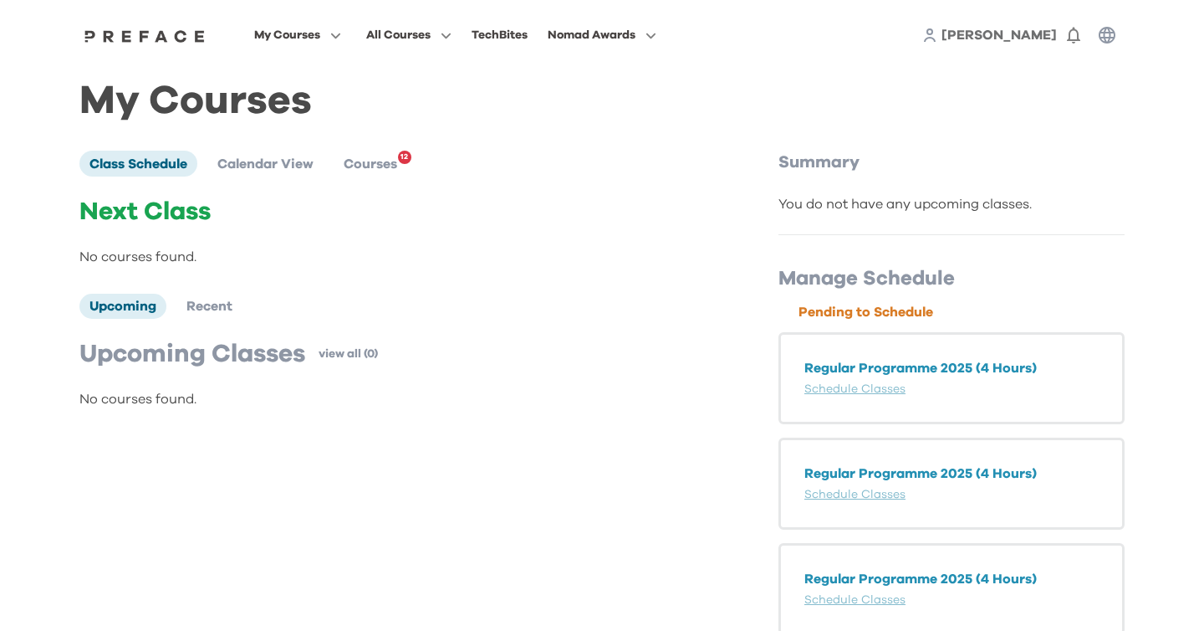
scroll to position [4, 0]
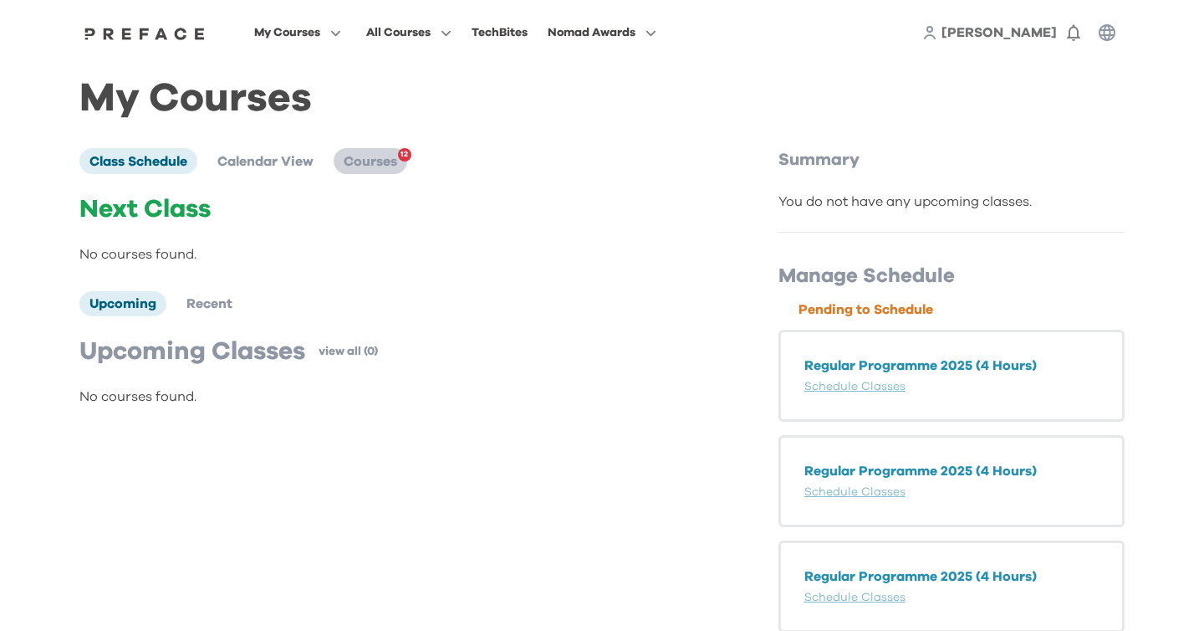
click at [381, 155] on span "Courses" at bounding box center [371, 161] width 54 height 13
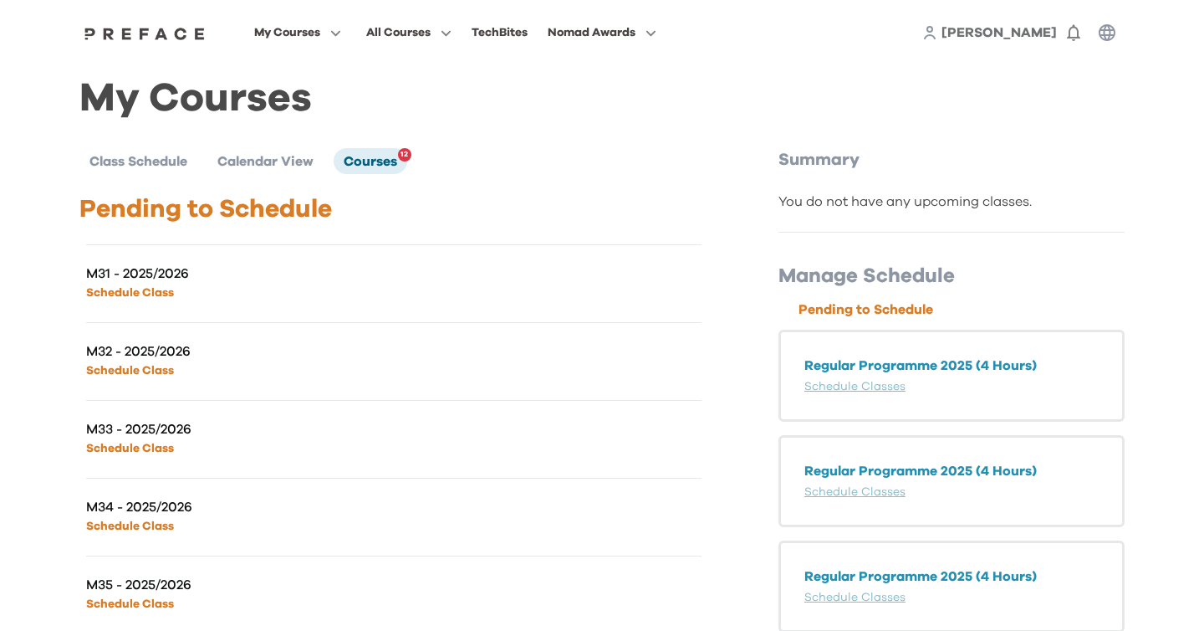
click at [503, 283] on div "M31 - 2025/2026 Schedule Class" at bounding box center [393, 283] width 615 height 78
click at [873, 358] on p "Regular Programme 2025 (4 Hours)" at bounding box center [951, 365] width 294 height 20
click at [862, 406] on div "Regular Programme 2025 (4 Hours) Schedule Classes" at bounding box center [952, 375] width 346 height 92
click at [865, 399] on div "Regular Programme 2025 (4 Hours) Schedule Classes" at bounding box center [952, 375] width 346 height 92
click at [872, 387] on link "Schedule Classes" at bounding box center [854, 386] width 101 height 12
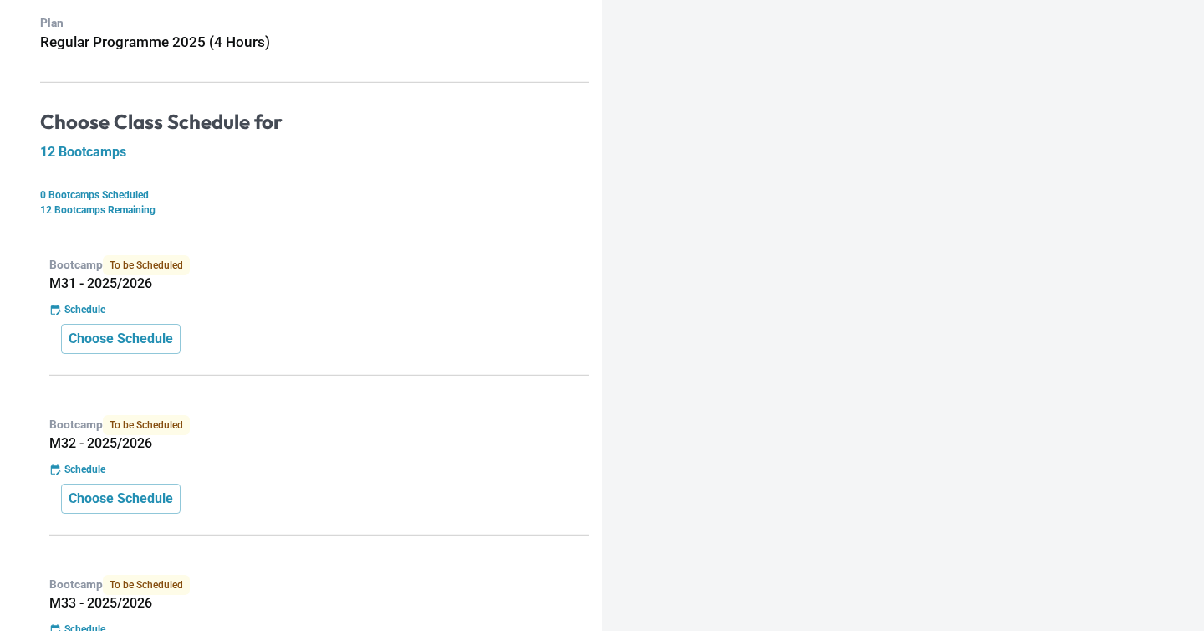
scroll to position [186, 0]
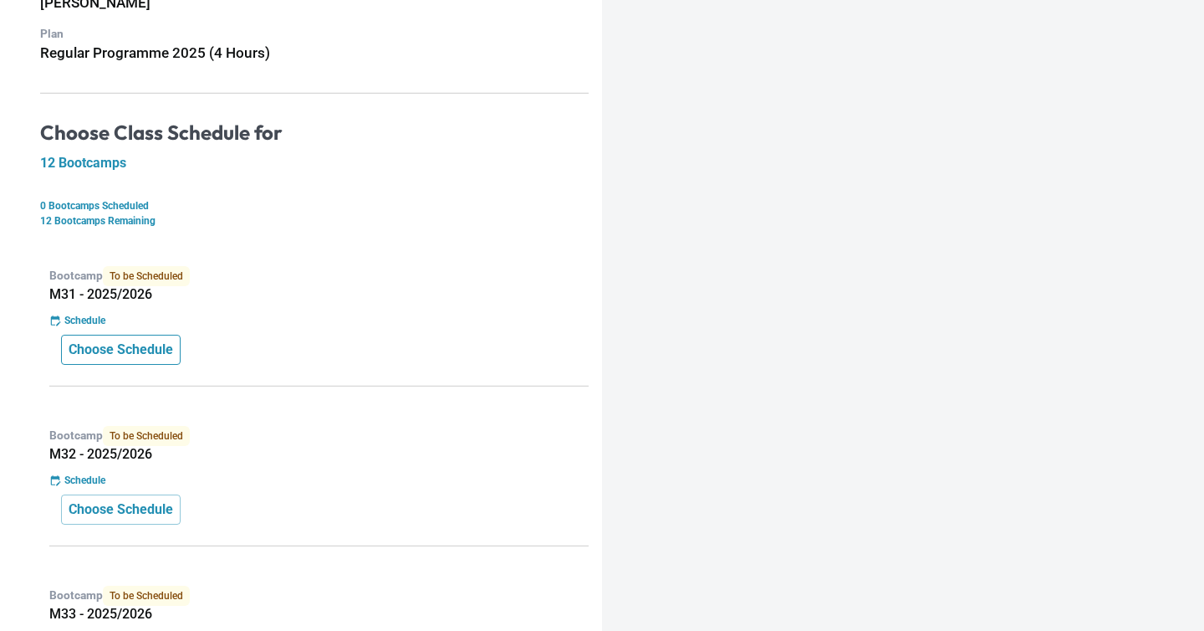
click at [111, 350] on p "Choose Schedule" at bounding box center [121, 350] width 105 height 20
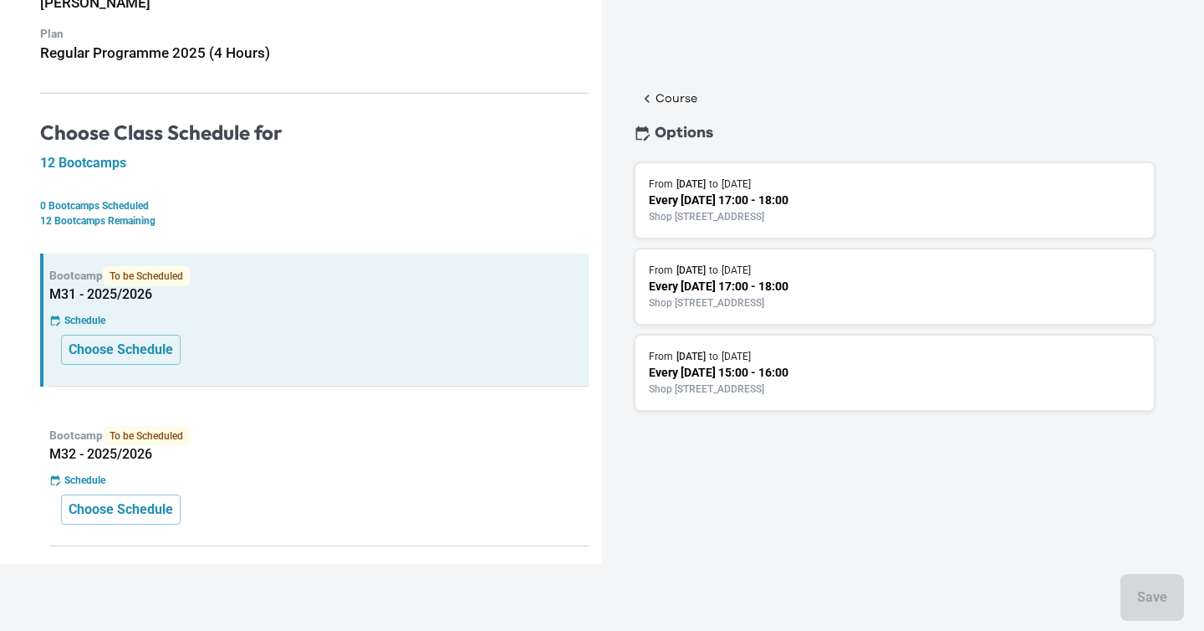
click at [975, 295] on p "Every [DATE] 17:00 - 18:00" at bounding box center [895, 287] width 492 height 18
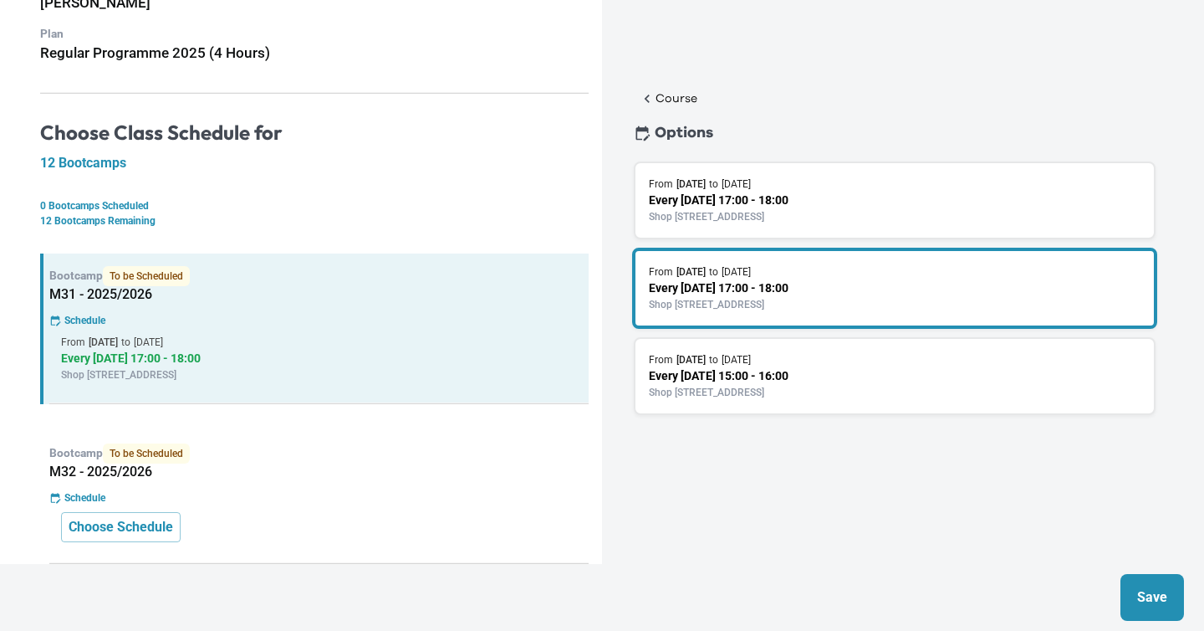
click at [805, 205] on p "Every [DATE] 17:00 - 18:00" at bounding box center [895, 200] width 492 height 18
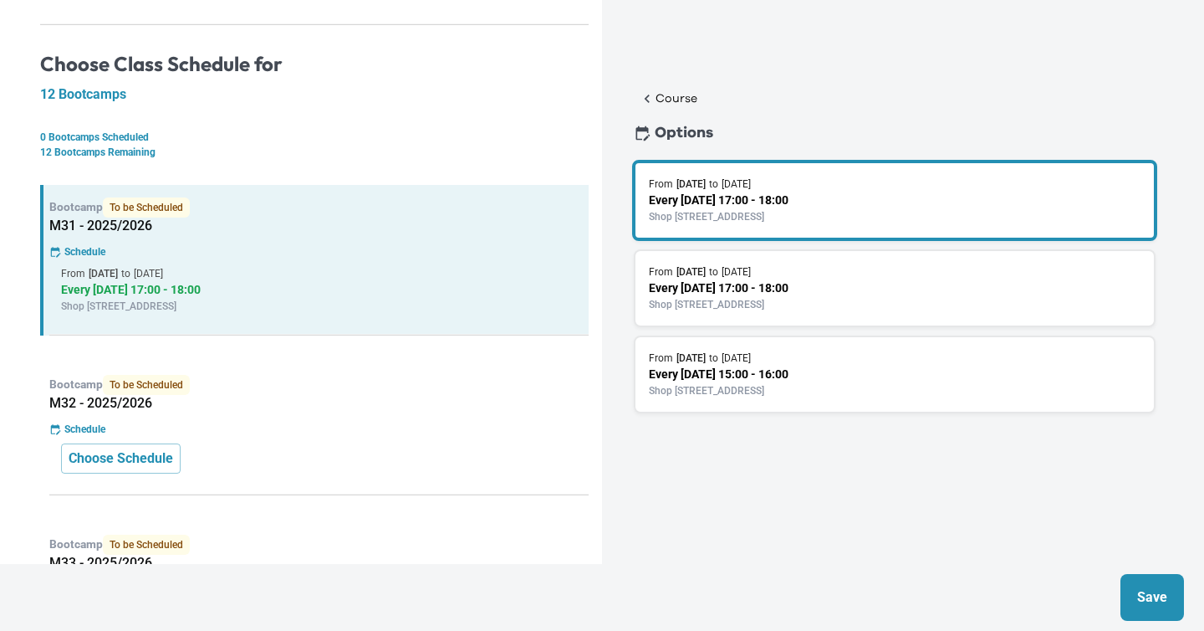
scroll to position [269, 0]
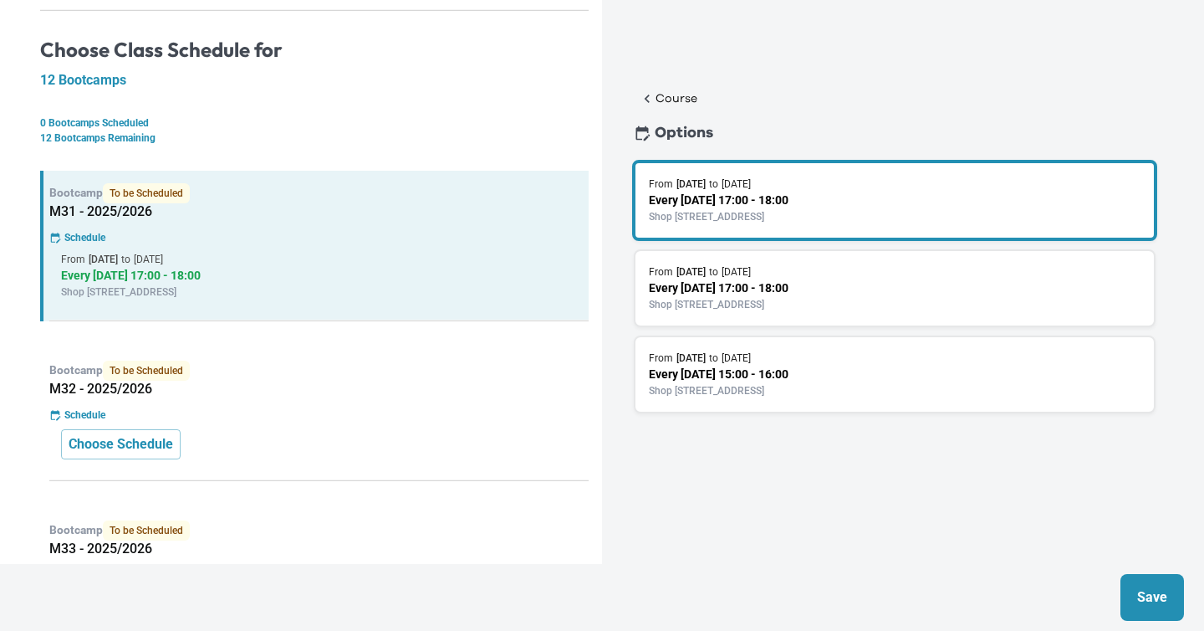
click at [350, 386] on h5 "M32 - 2025/2026" at bounding box center [318, 388] width 539 height 17
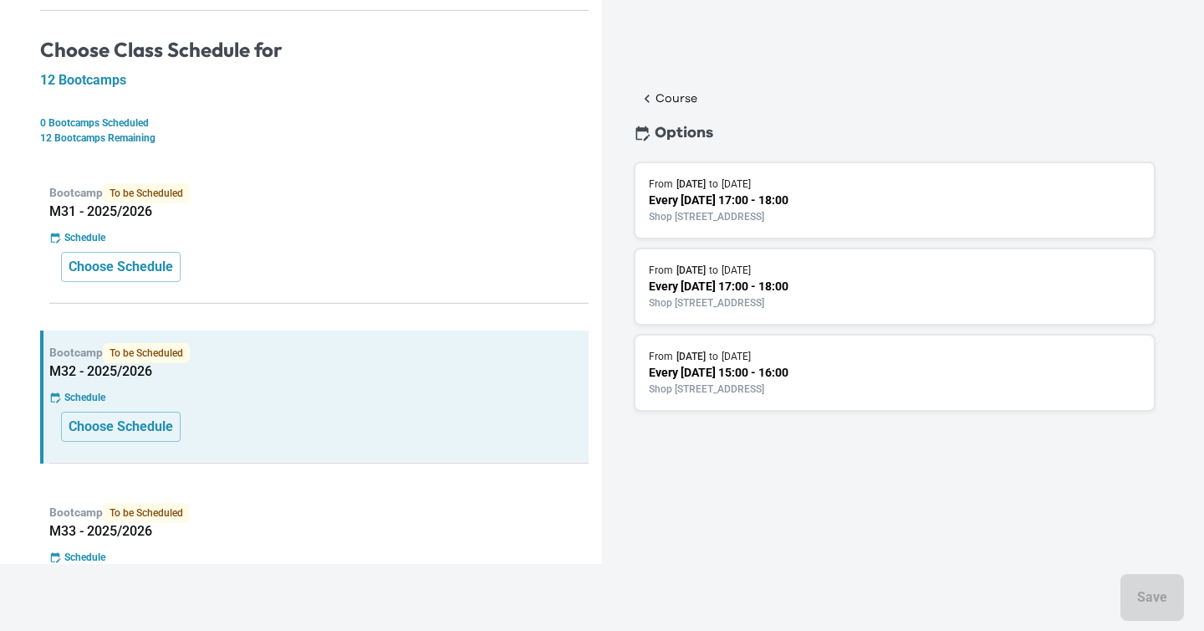
click at [320, 243] on div "Schedule" at bounding box center [318, 237] width 539 height 15
